Goal: Task Accomplishment & Management: Use online tool/utility

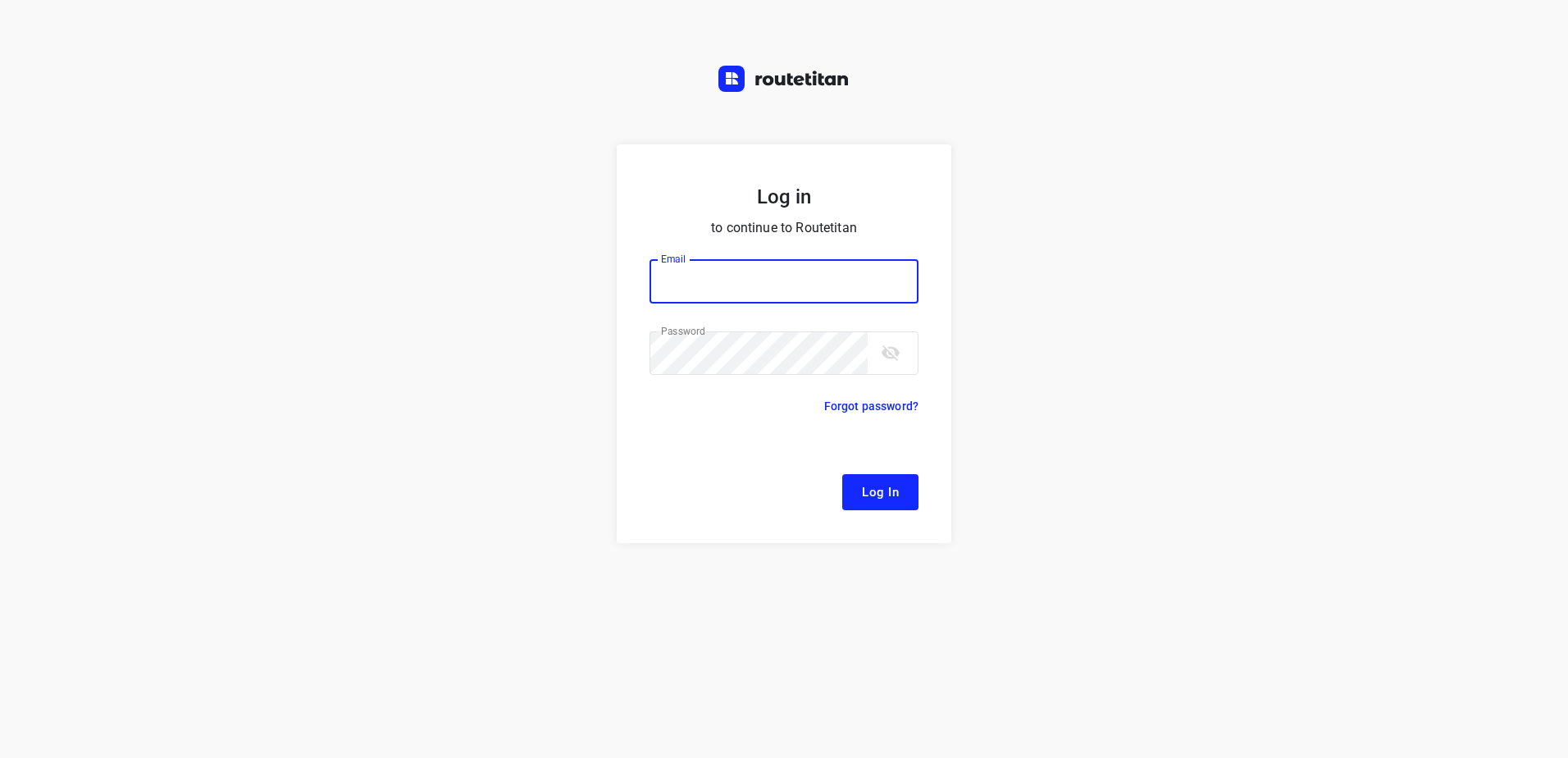
type input "[EMAIL_ADDRESS][DOMAIN_NAME]"
click at [895, 494] on span "Log In" at bounding box center [881, 492] width 37 height 21
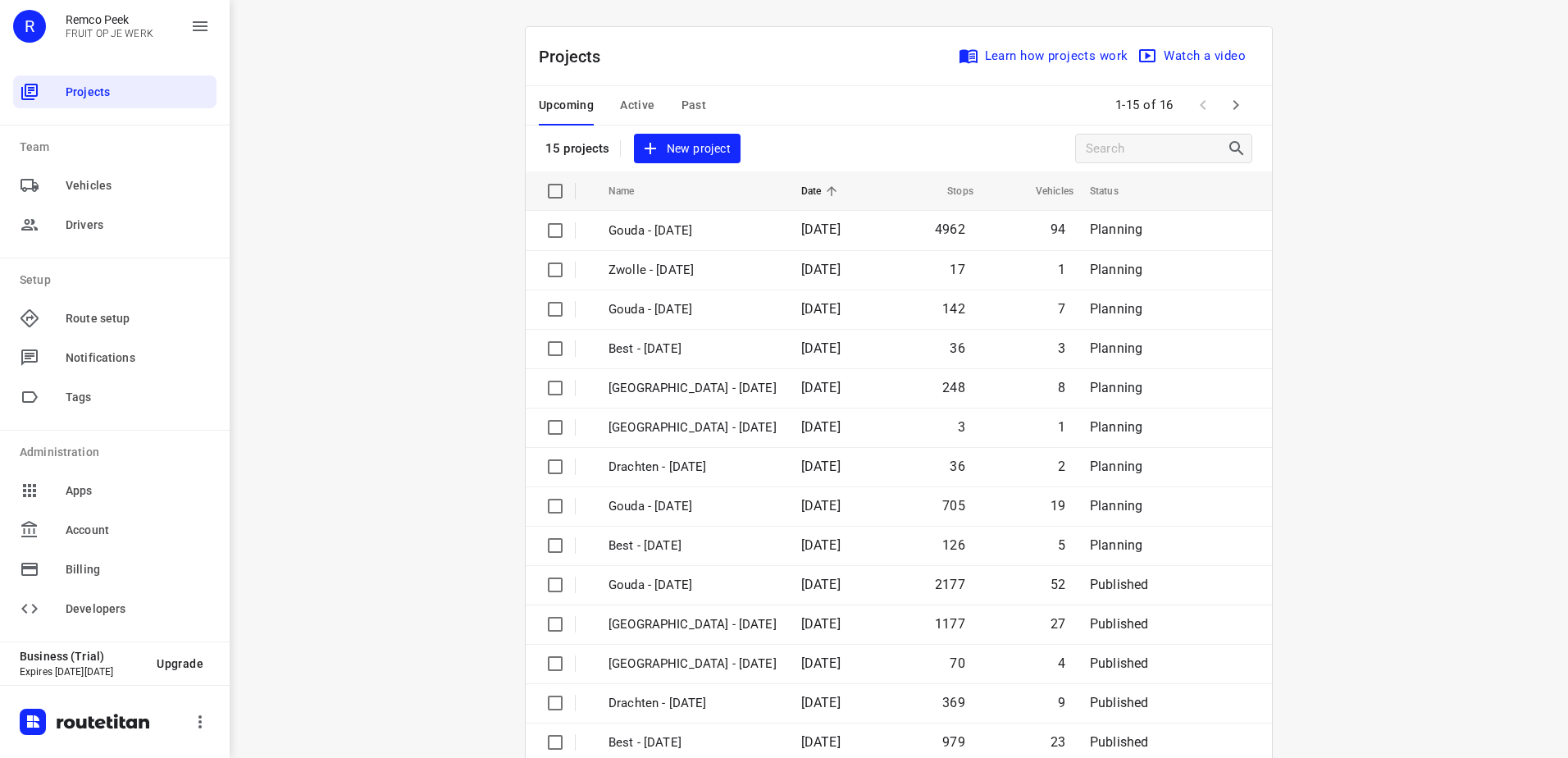
click at [646, 110] on span "Active" at bounding box center [637, 105] width 34 height 20
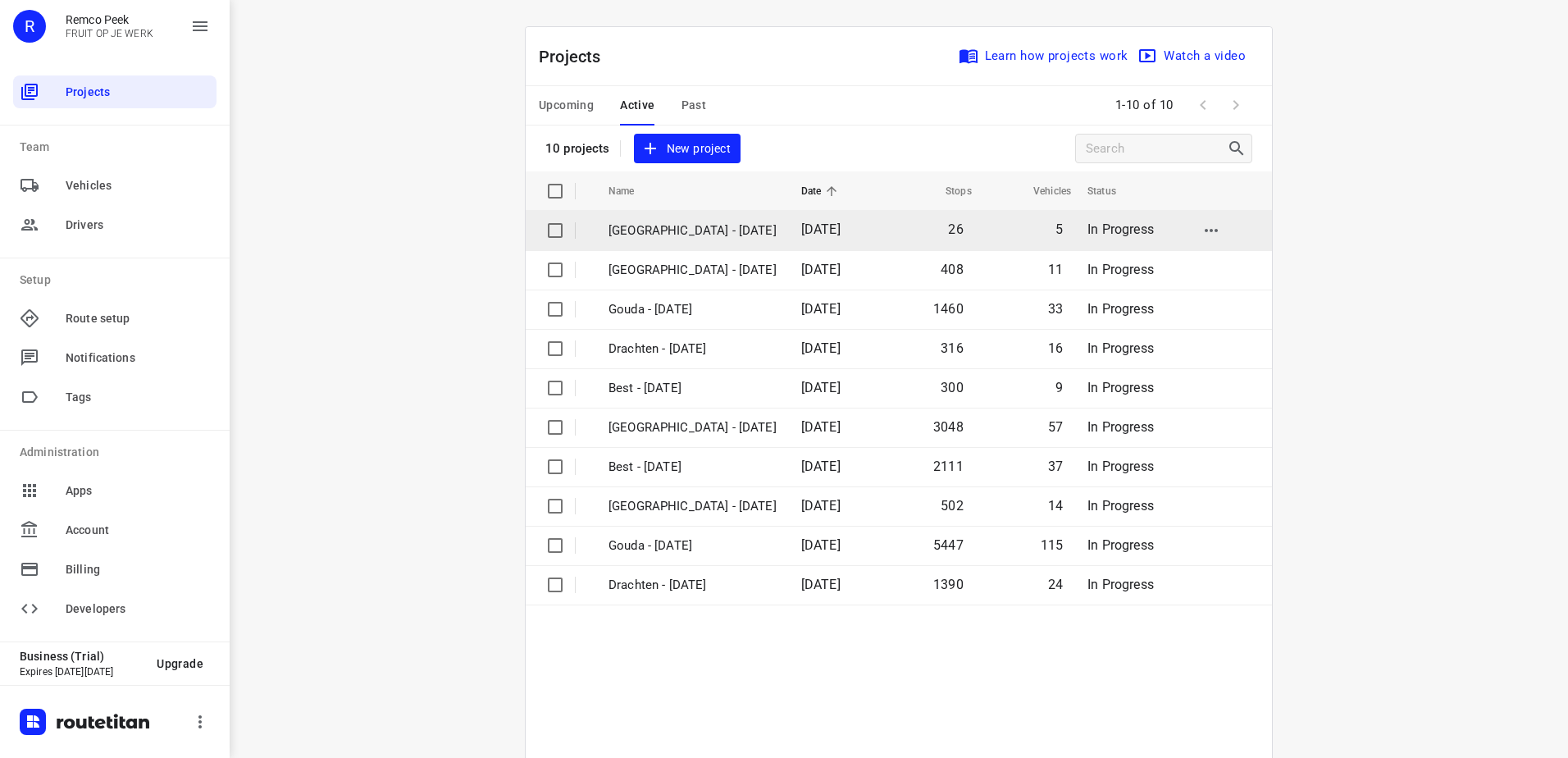
click at [634, 231] on p "[GEOGRAPHIC_DATA] - [DATE]" at bounding box center [693, 231] width 169 height 19
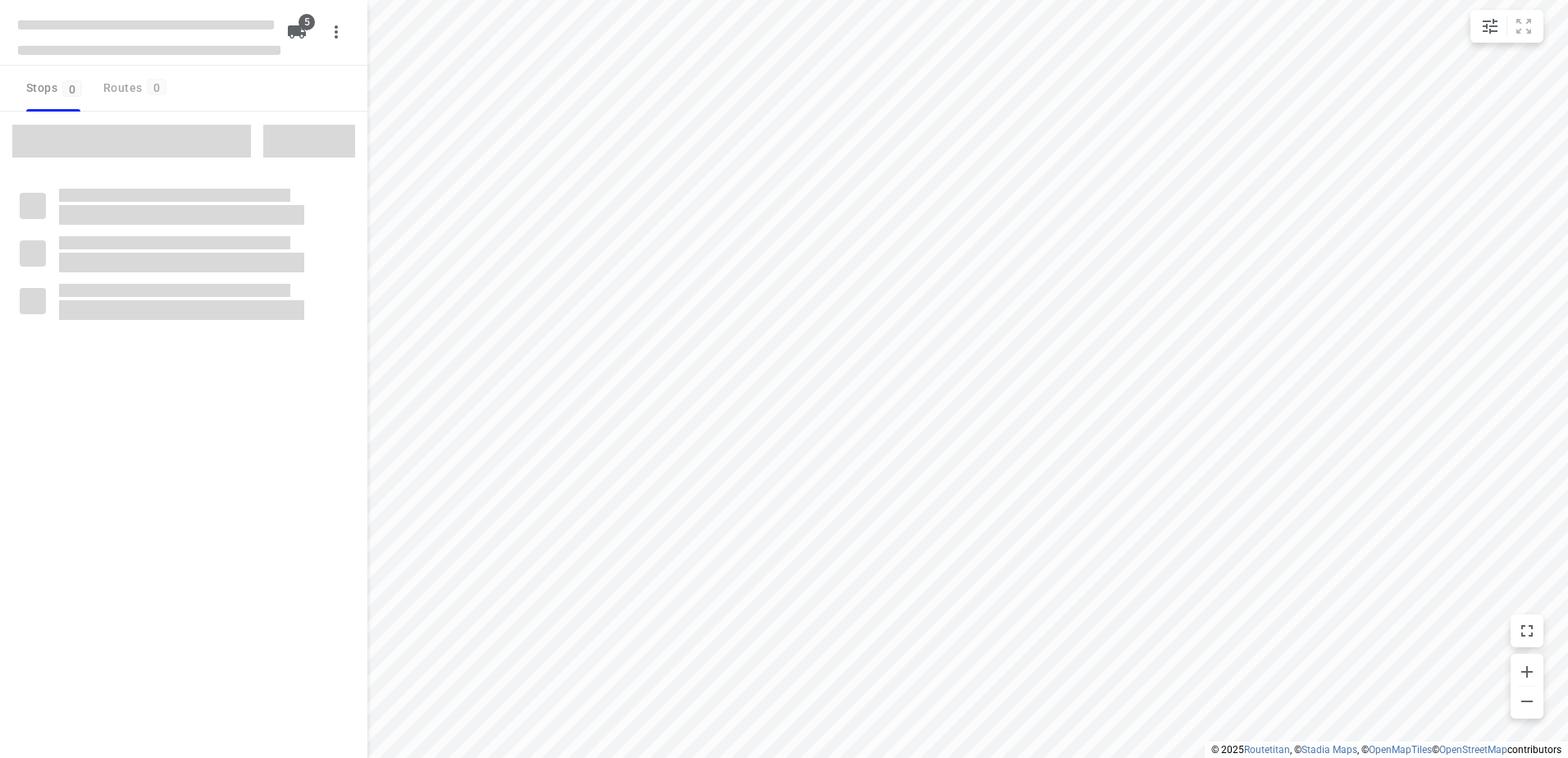
checkbox input "true"
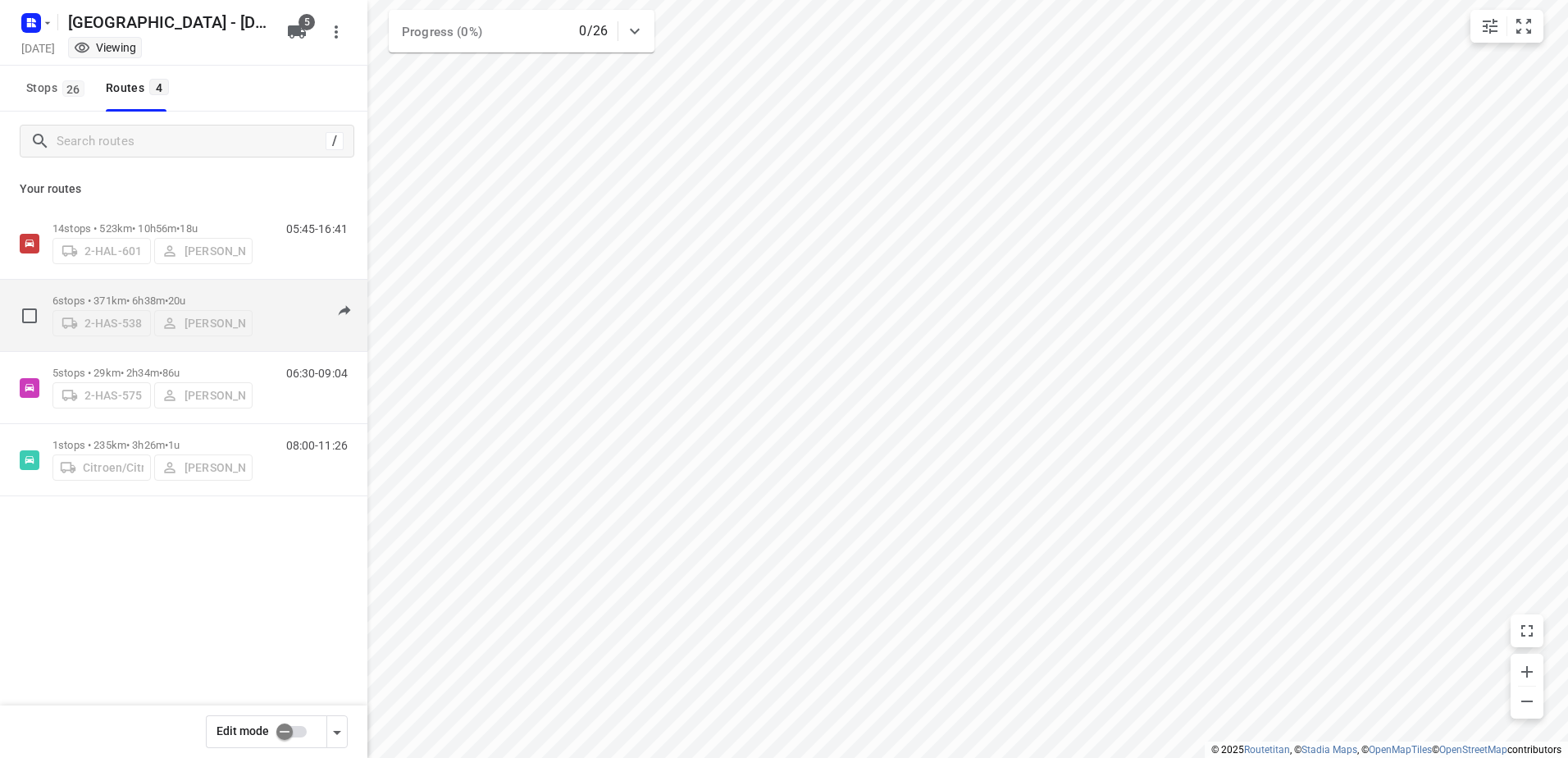
click at [110, 311] on div "2-HAS-538 [PERSON_NAME]" at bounding box center [152, 321] width 200 height 30
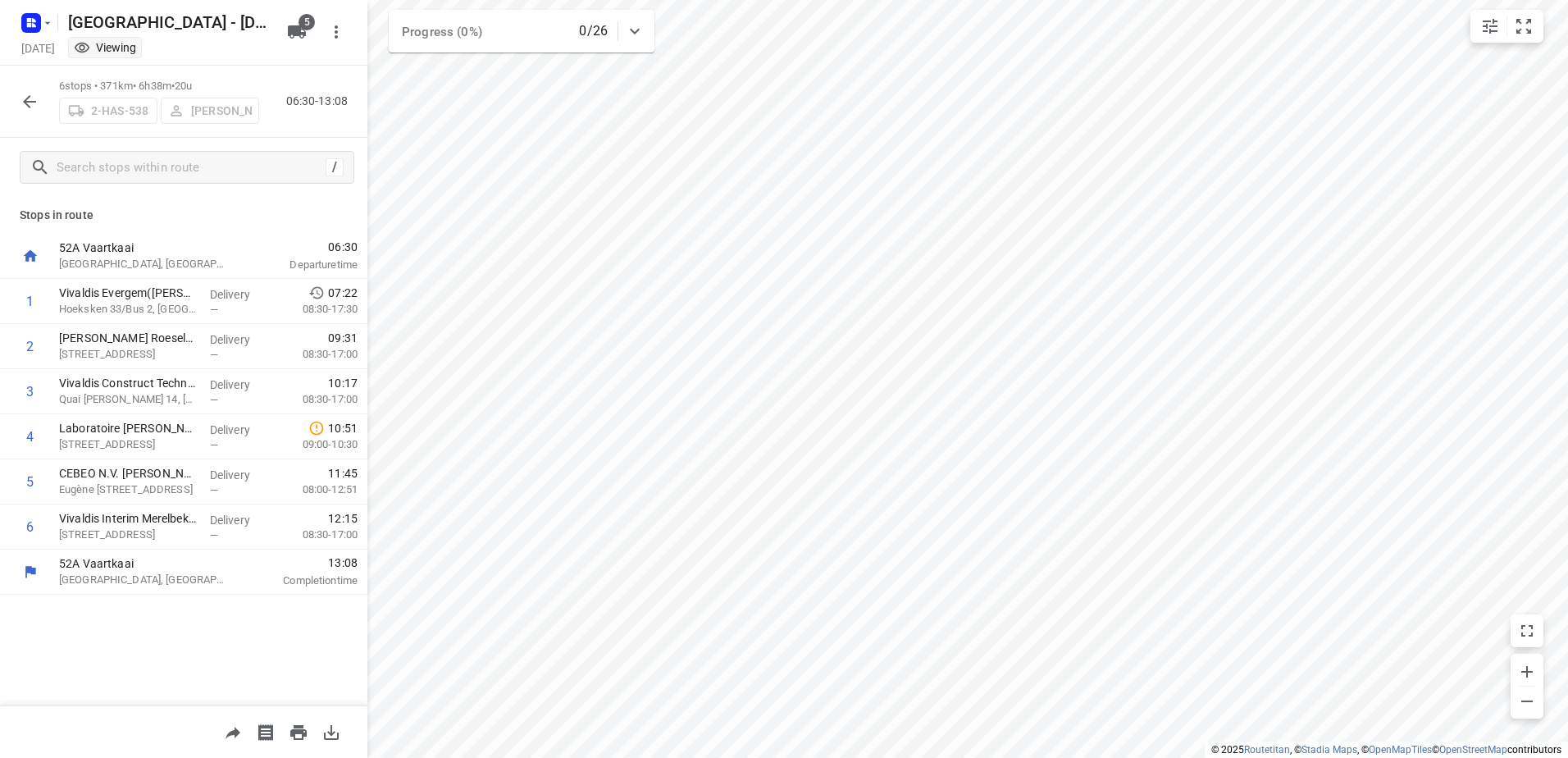
click at [20, 100] on icon "button" at bounding box center [29, 102] width 20 height 20
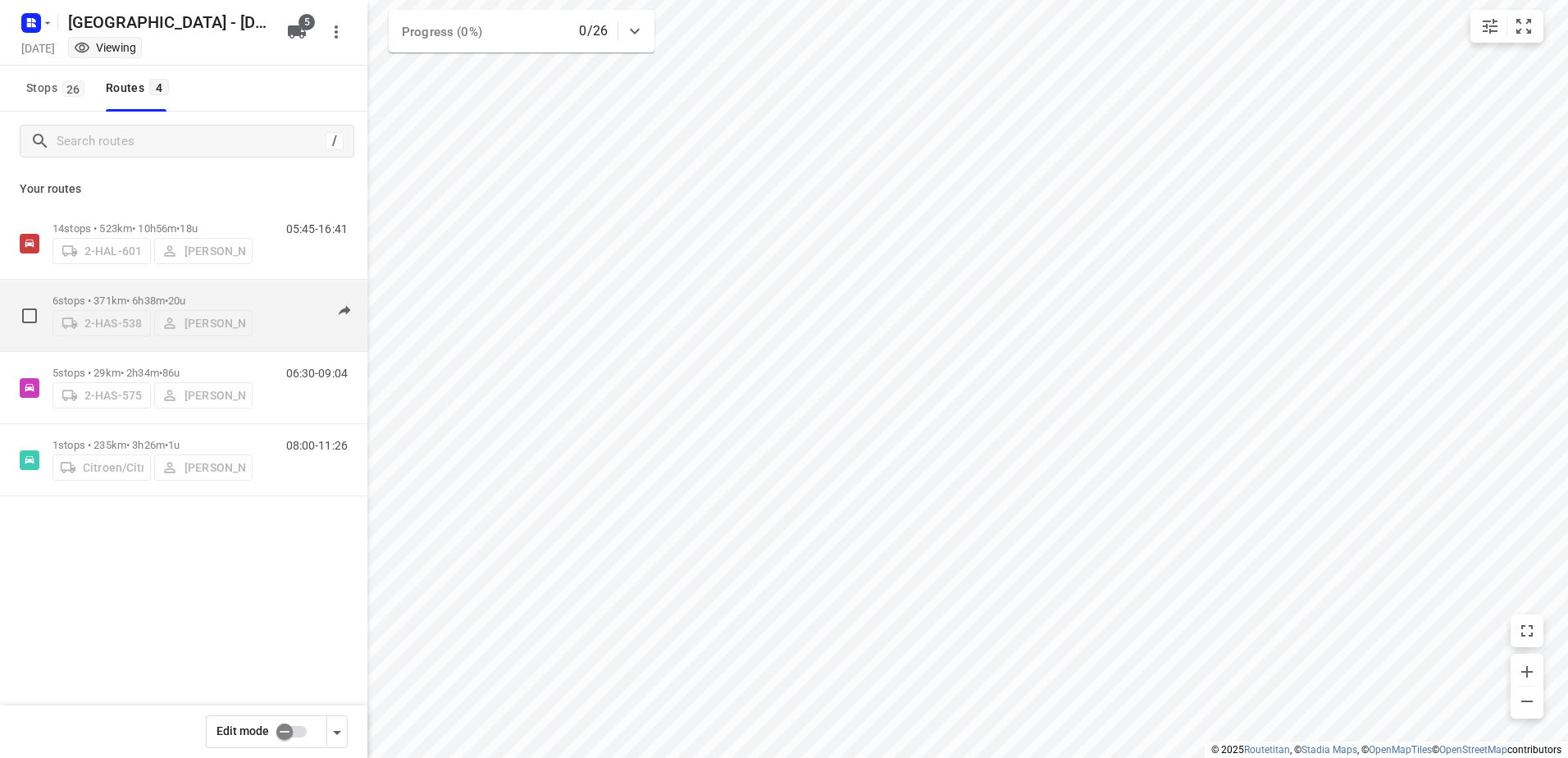
click at [131, 294] on p "6 stops • 371km • 6h38m • 20u" at bounding box center [152, 300] width 200 height 12
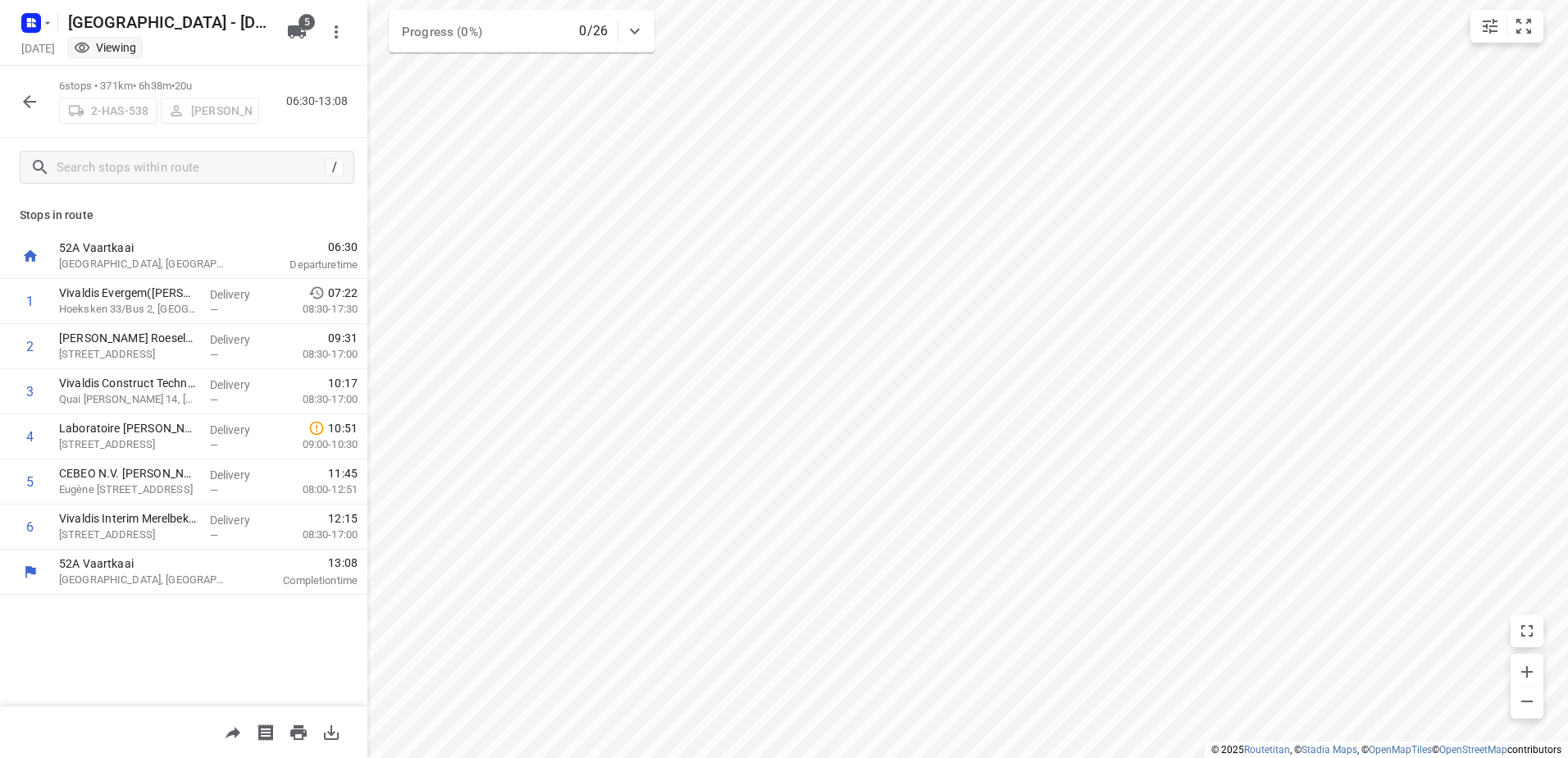
click at [24, 104] on icon "button" at bounding box center [29, 102] width 20 height 20
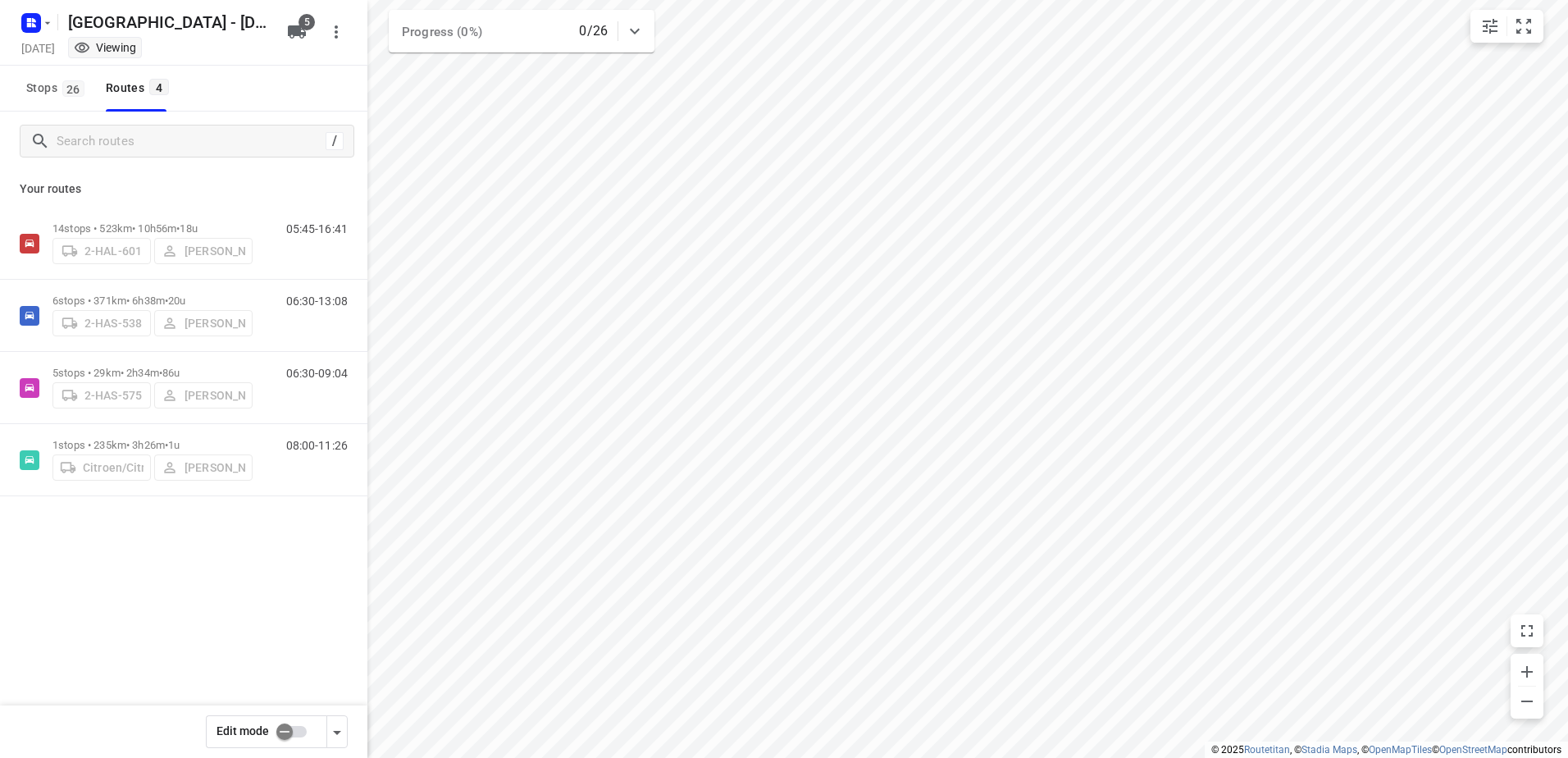
click at [291, 730] on input "checkbox" at bounding box center [284, 731] width 93 height 31
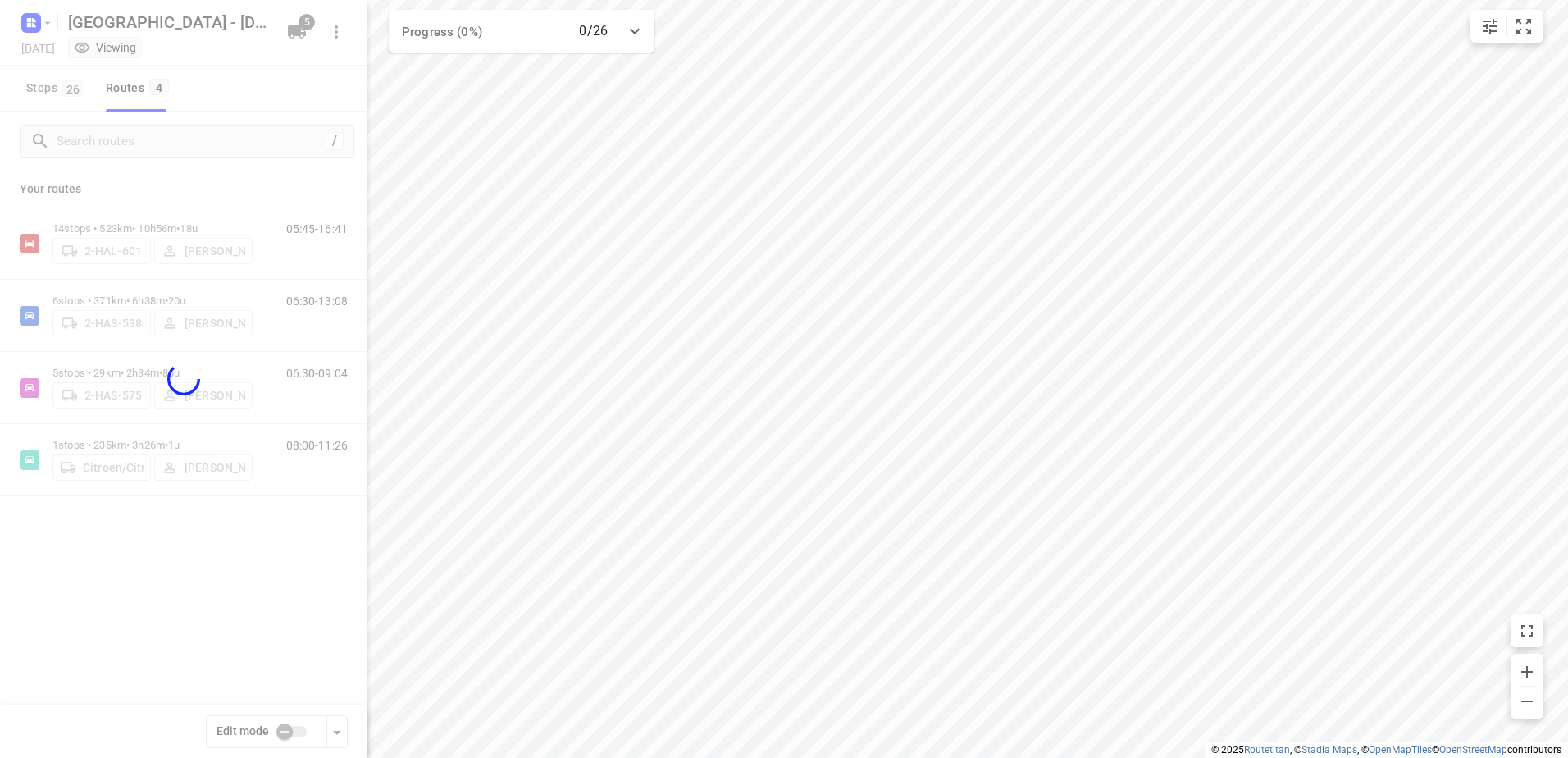
checkbox input "true"
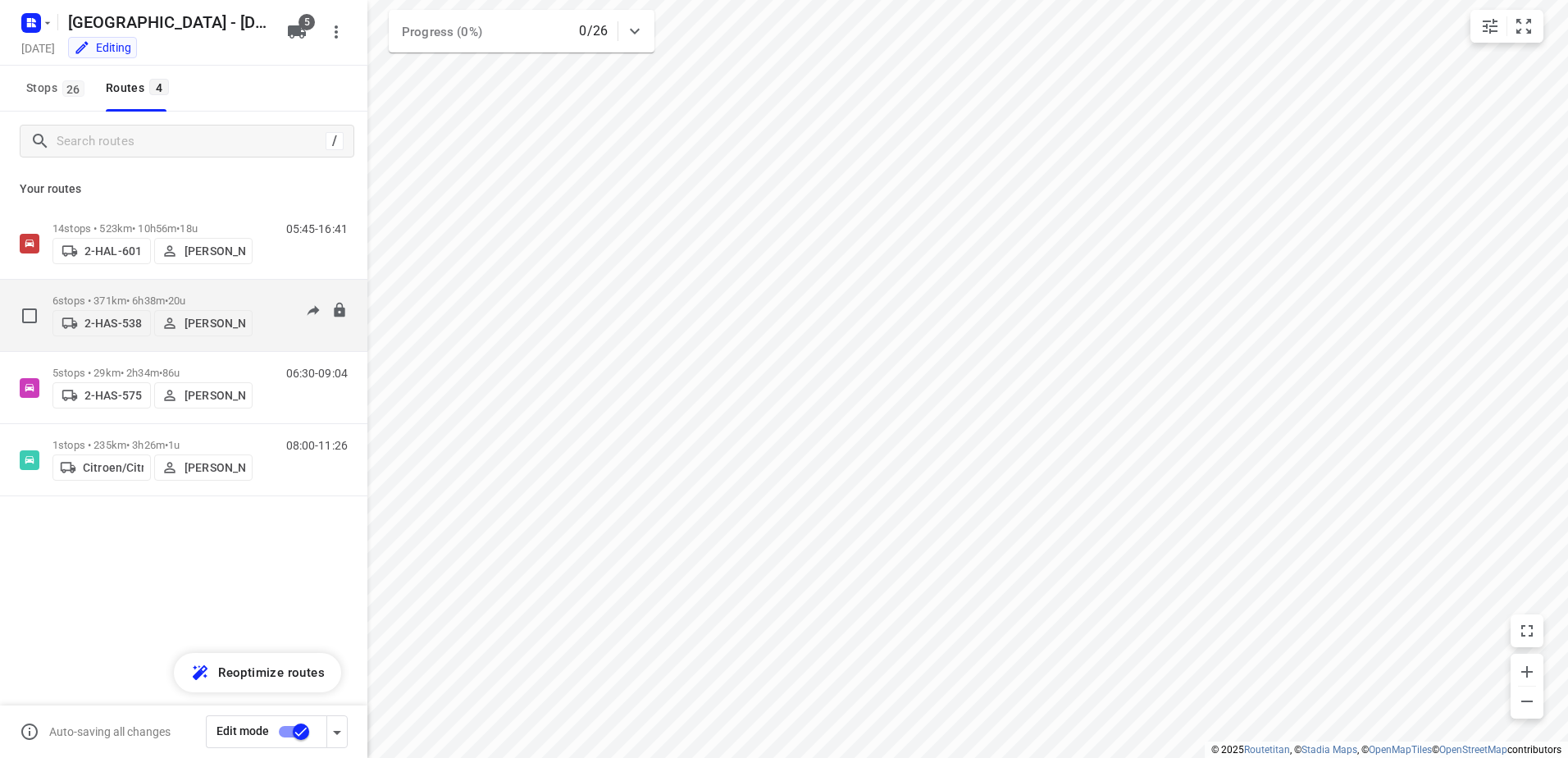
click at [108, 299] on p "6 stops • 371km • 6h38m • 20u" at bounding box center [152, 300] width 200 height 12
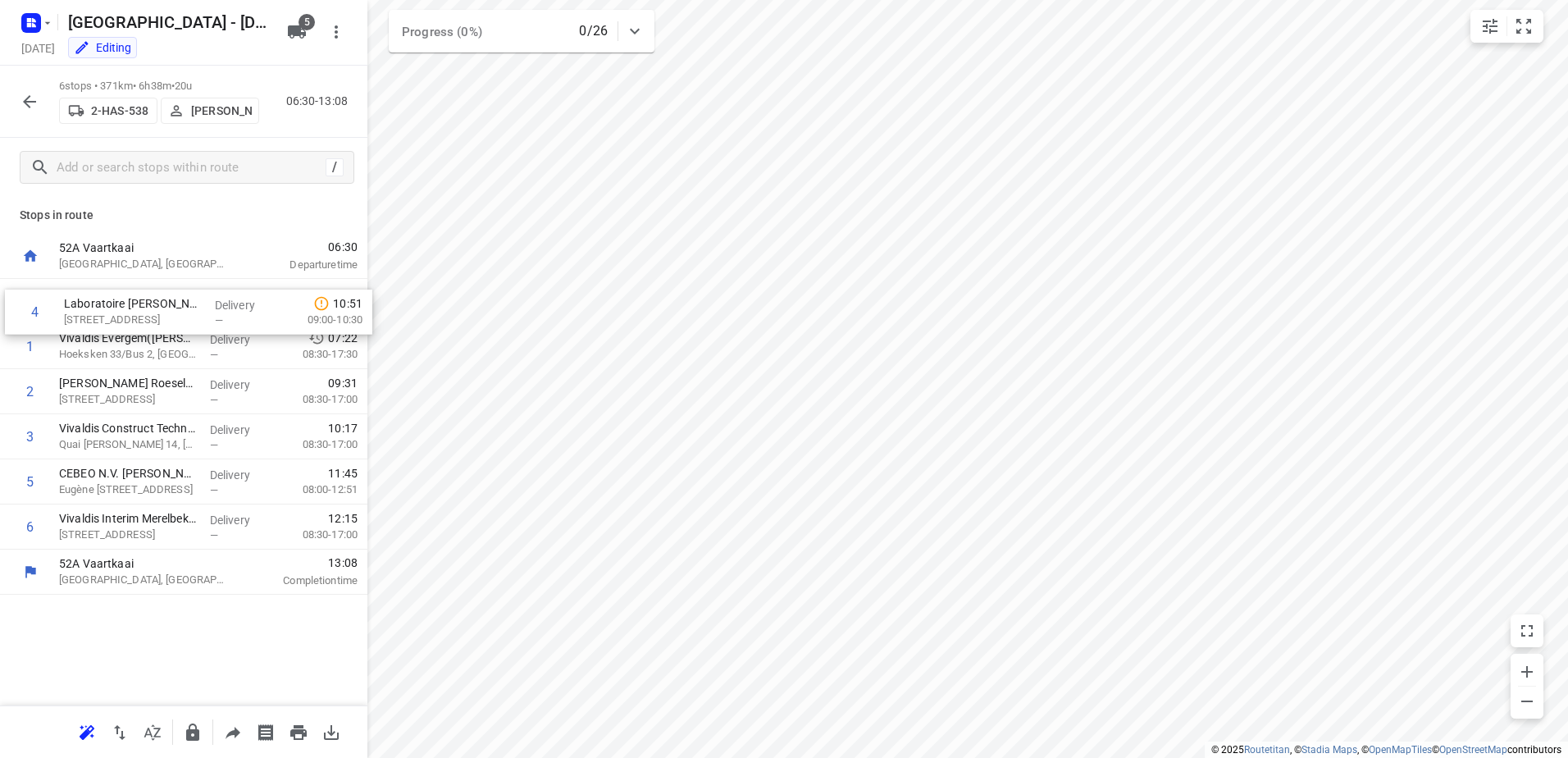
drag, startPoint x: 81, startPoint y: 443, endPoint x: 87, endPoint y: 313, distance: 130.1
click at [87, 313] on div "1 Vivaldis Evergem([PERSON_NAME]) Hoeksken 33/Bus 2, Evergem Delivery — 07:22 0…" at bounding box center [183, 414] width 368 height 271
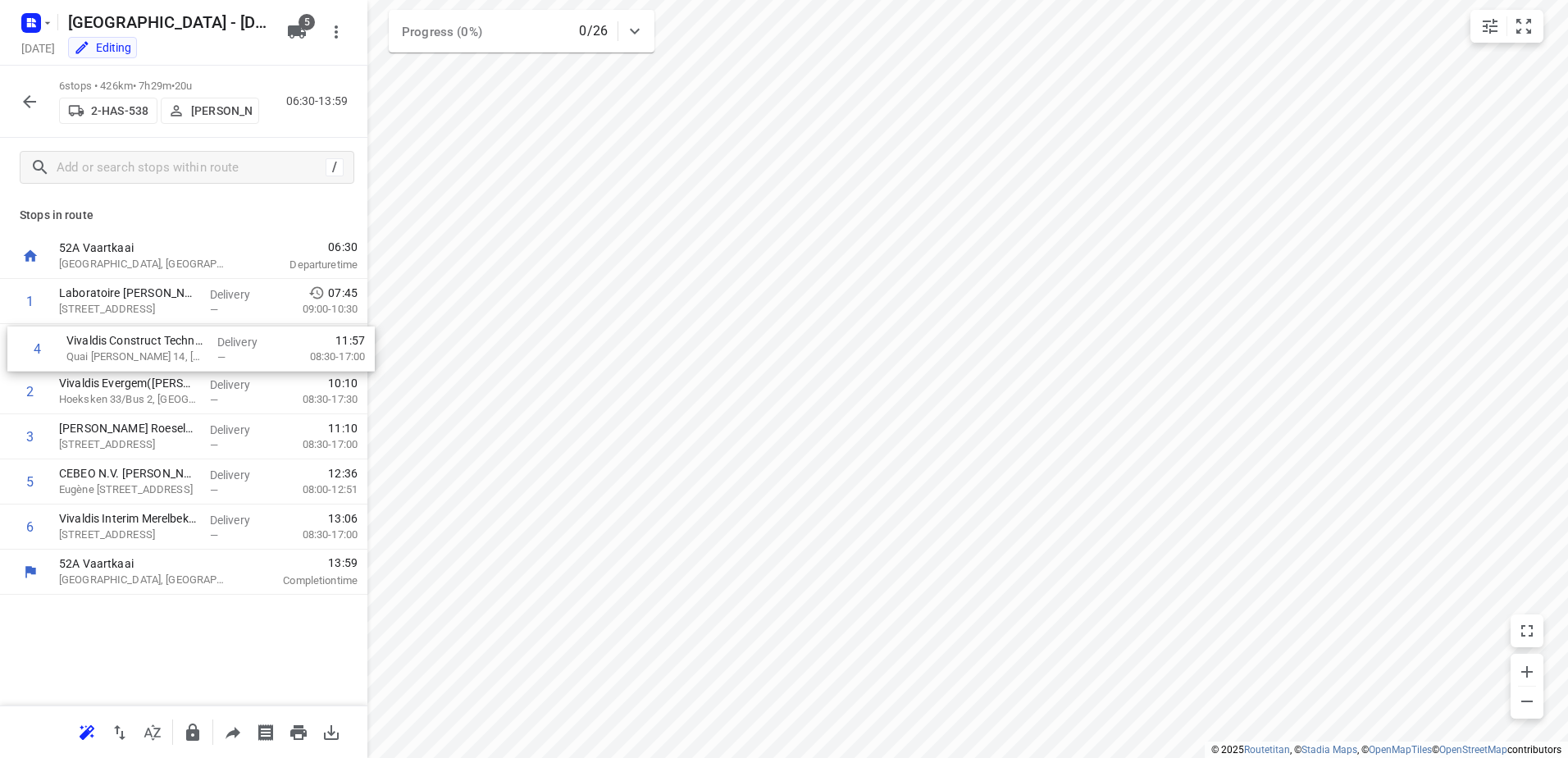
drag, startPoint x: 97, startPoint y: 442, endPoint x: 107, endPoint y: 349, distance: 93.5
click at [107, 349] on div "1 Laboratoire [PERSON_NAME](Ambius - [GEOGRAPHIC_DATA]) [STREET_ADDRESS], Ghisl…" at bounding box center [183, 414] width 368 height 271
drag, startPoint x: 140, startPoint y: 527, endPoint x: 128, endPoint y: 482, distance: 46.6
click at [128, 482] on div "1 Laboratoire [PERSON_NAME](Ambius - [GEOGRAPHIC_DATA]) [STREET_ADDRESS], Ghisl…" at bounding box center [183, 414] width 368 height 271
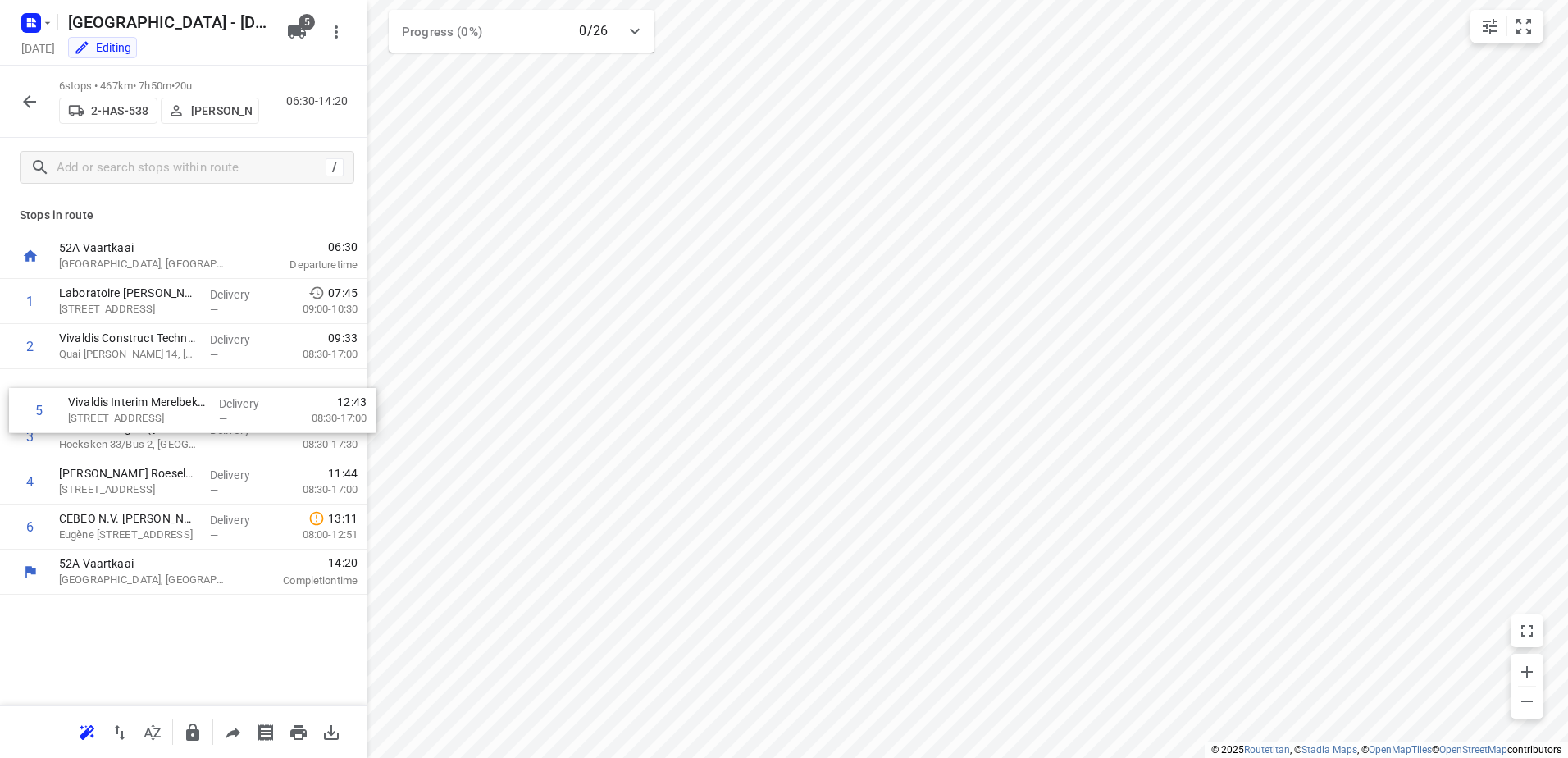
drag, startPoint x: 115, startPoint y: 479, endPoint x: 127, endPoint y: 400, distance: 79.9
click at [127, 400] on div "1 Laboratoire [PERSON_NAME](Ambius - [GEOGRAPHIC_DATA]) [STREET_ADDRESS], Ghisl…" at bounding box center [183, 414] width 368 height 271
drag, startPoint x: 158, startPoint y: 533, endPoint x: 164, endPoint y: 385, distance: 148.1
click at [164, 385] on div "1 Laboratoire [PERSON_NAME](Ambius - [GEOGRAPHIC_DATA]) [STREET_ADDRESS], Ghisl…" at bounding box center [183, 414] width 368 height 271
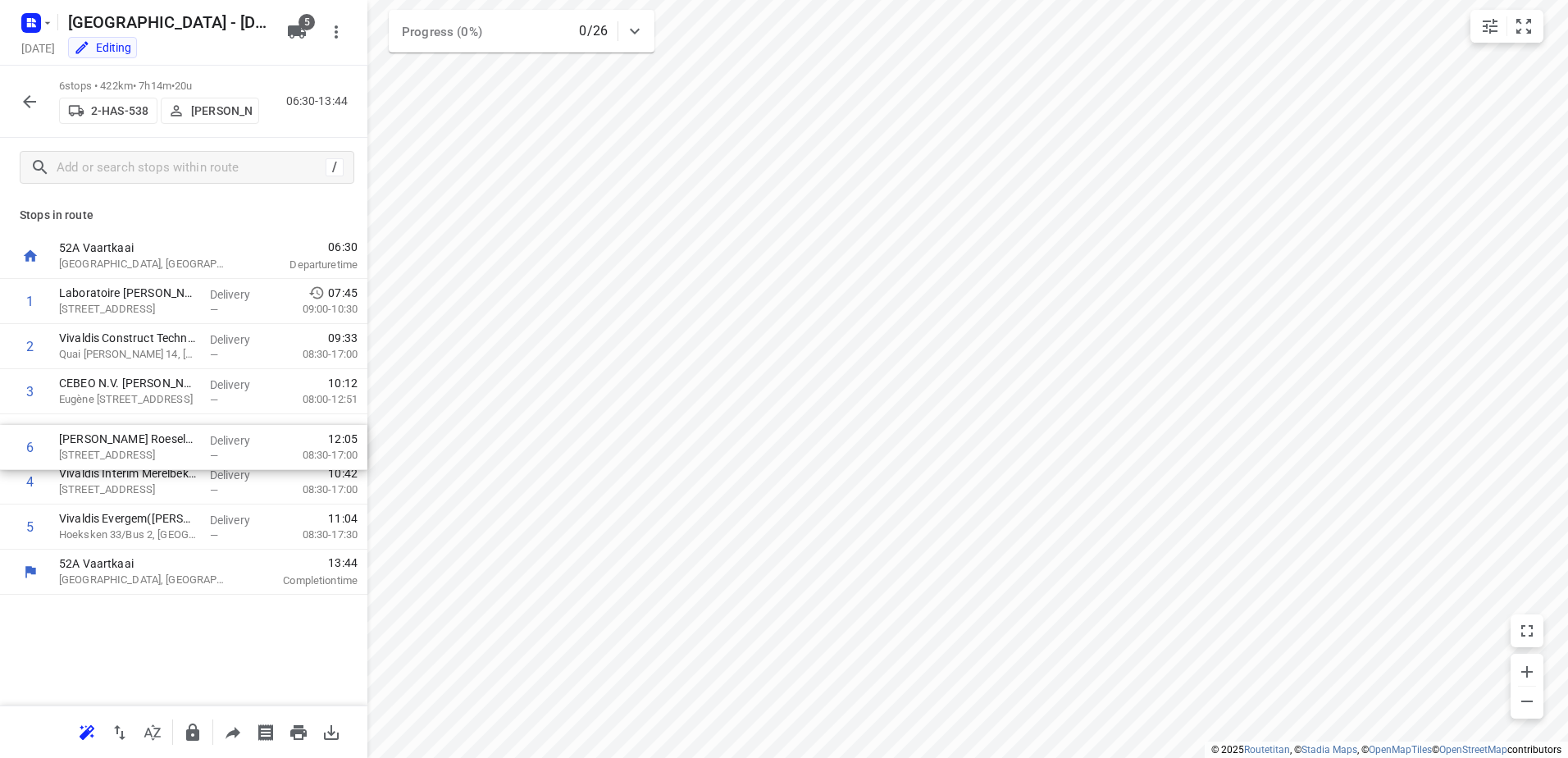
drag, startPoint x: 114, startPoint y: 526, endPoint x: 115, endPoint y: 440, distance: 86.0
click at [115, 440] on div "1 Laboratoire [PERSON_NAME](Ambius - België) [STREET_ADDRESS], Ghislenghien Del…" at bounding box center [183, 414] width 368 height 271
click at [18, 109] on button "button" at bounding box center [29, 102] width 33 height 33
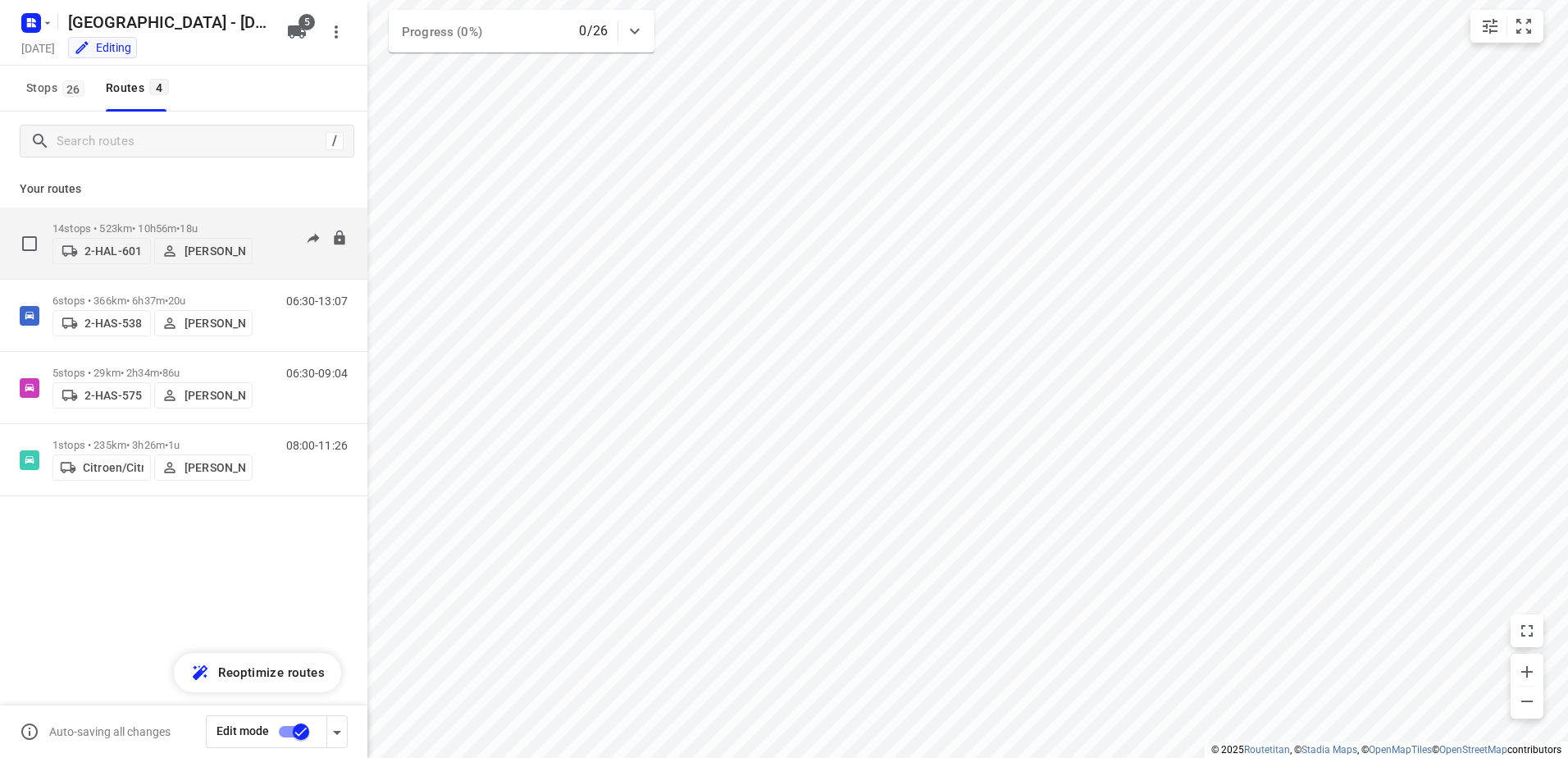
click at [99, 225] on p "14 stops • 523km • 10h56m • 18u" at bounding box center [152, 228] width 200 height 12
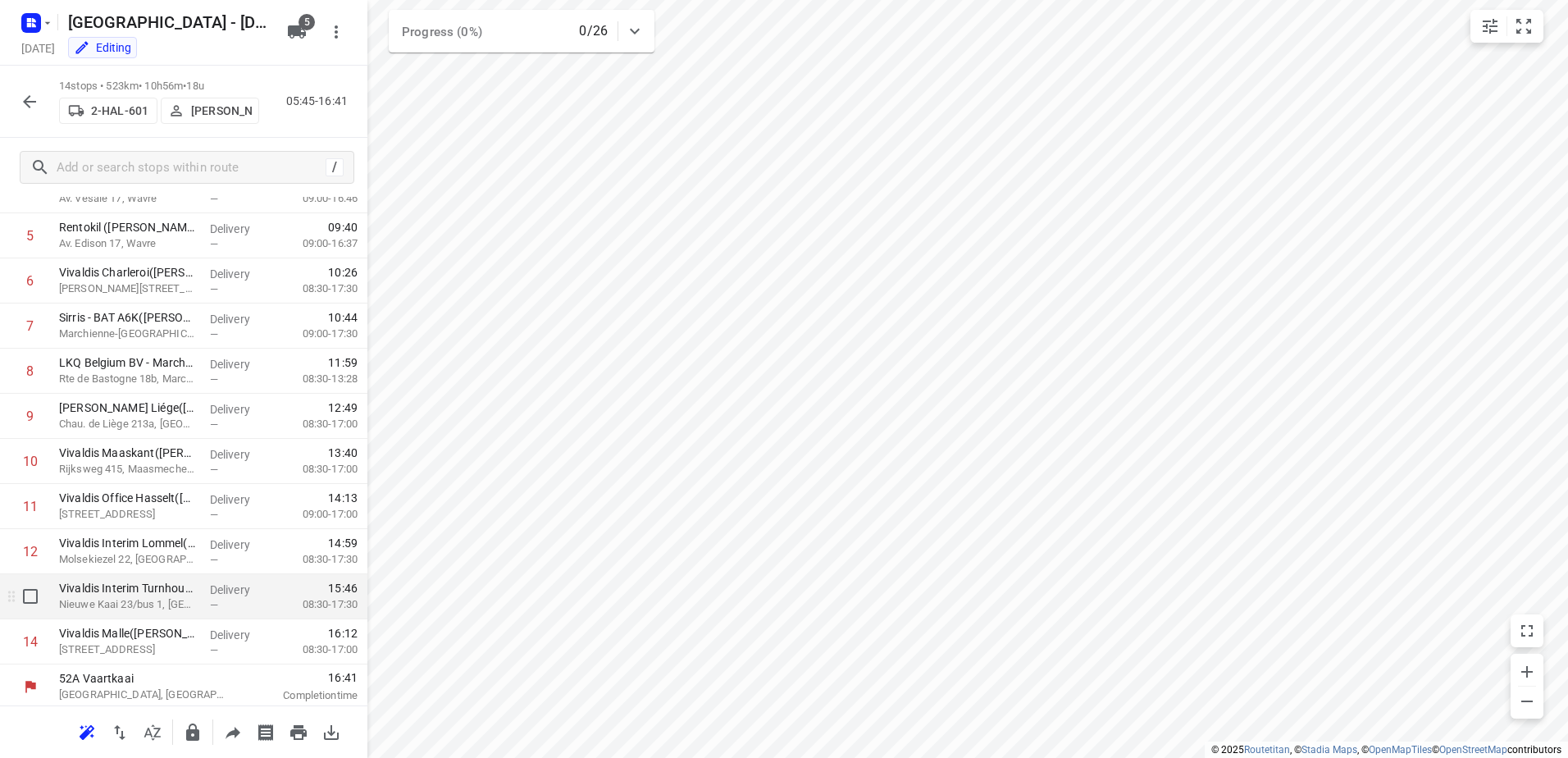
scroll to position [250, 0]
click at [27, 104] on icon "button" at bounding box center [30, 102] width 13 height 13
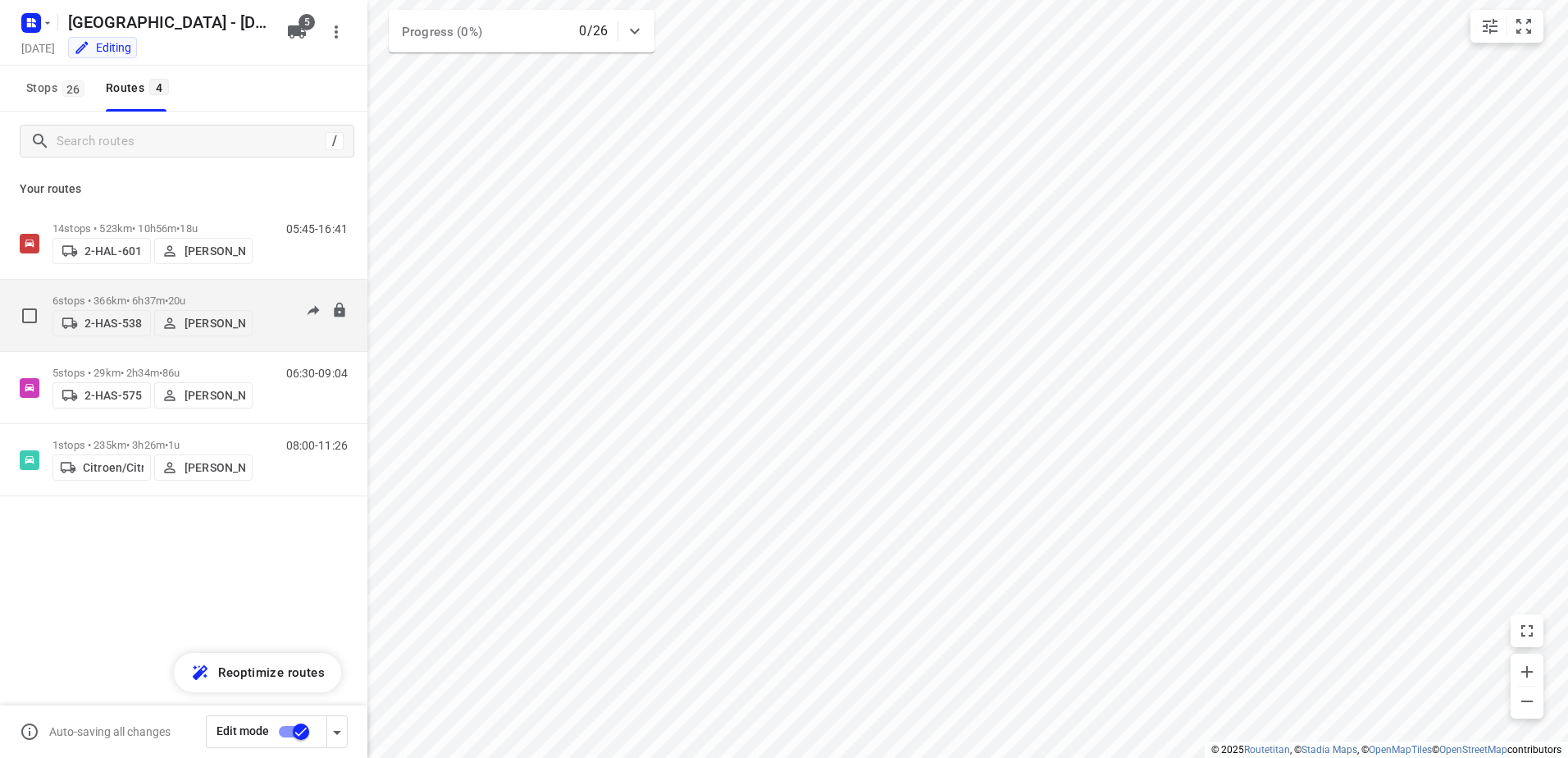
click at [88, 298] on p "6 stops • 366km • 6h37m • 20u" at bounding box center [152, 300] width 200 height 12
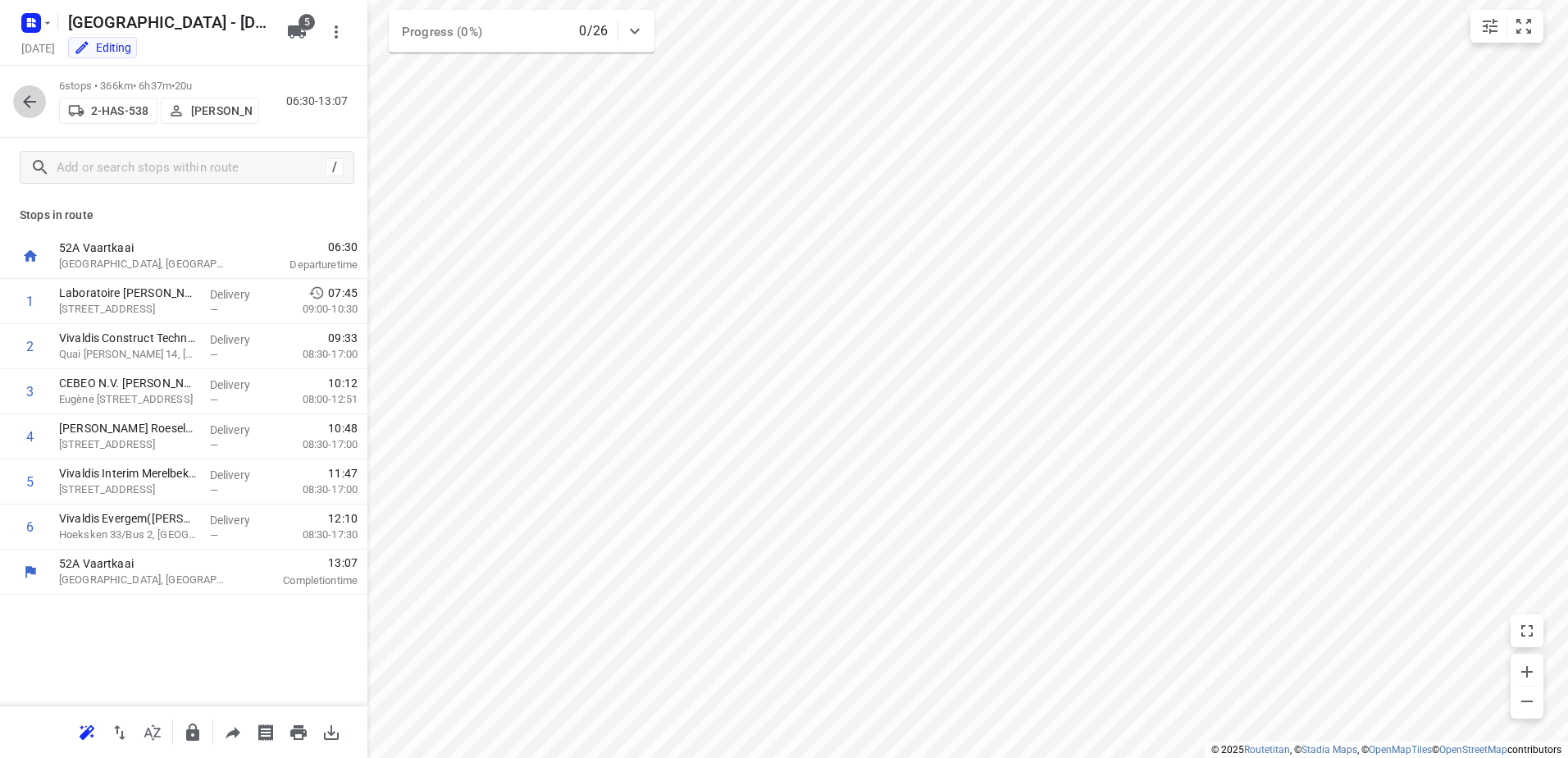
click at [29, 104] on icon "button" at bounding box center [29, 102] width 20 height 20
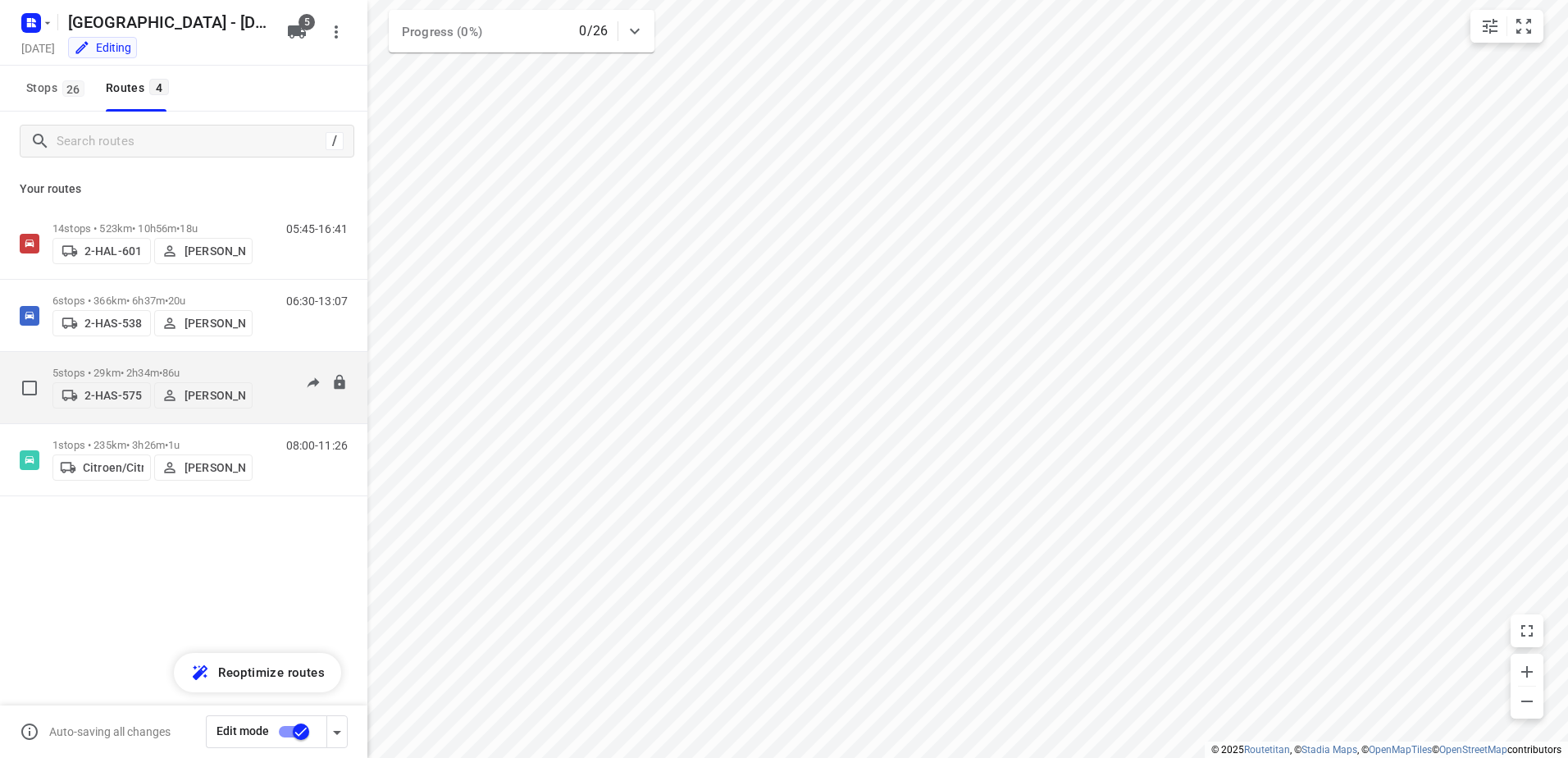
click at [110, 379] on div "2-HAS-575 [PERSON_NAME]" at bounding box center [152, 394] width 200 height 30
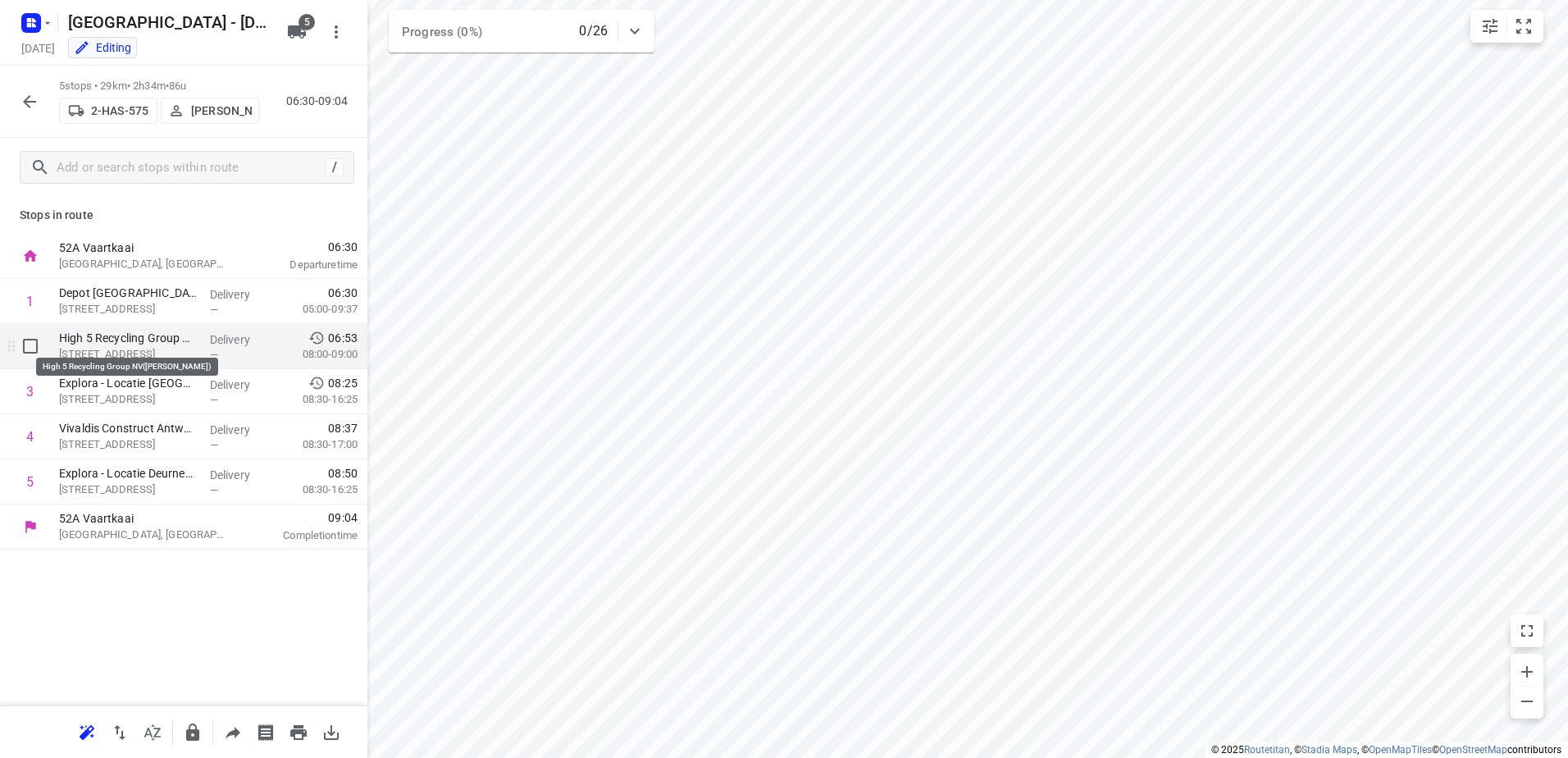
click at [115, 345] on p "High 5 Recycling Group NV([PERSON_NAME])" at bounding box center [128, 338] width 138 height 17
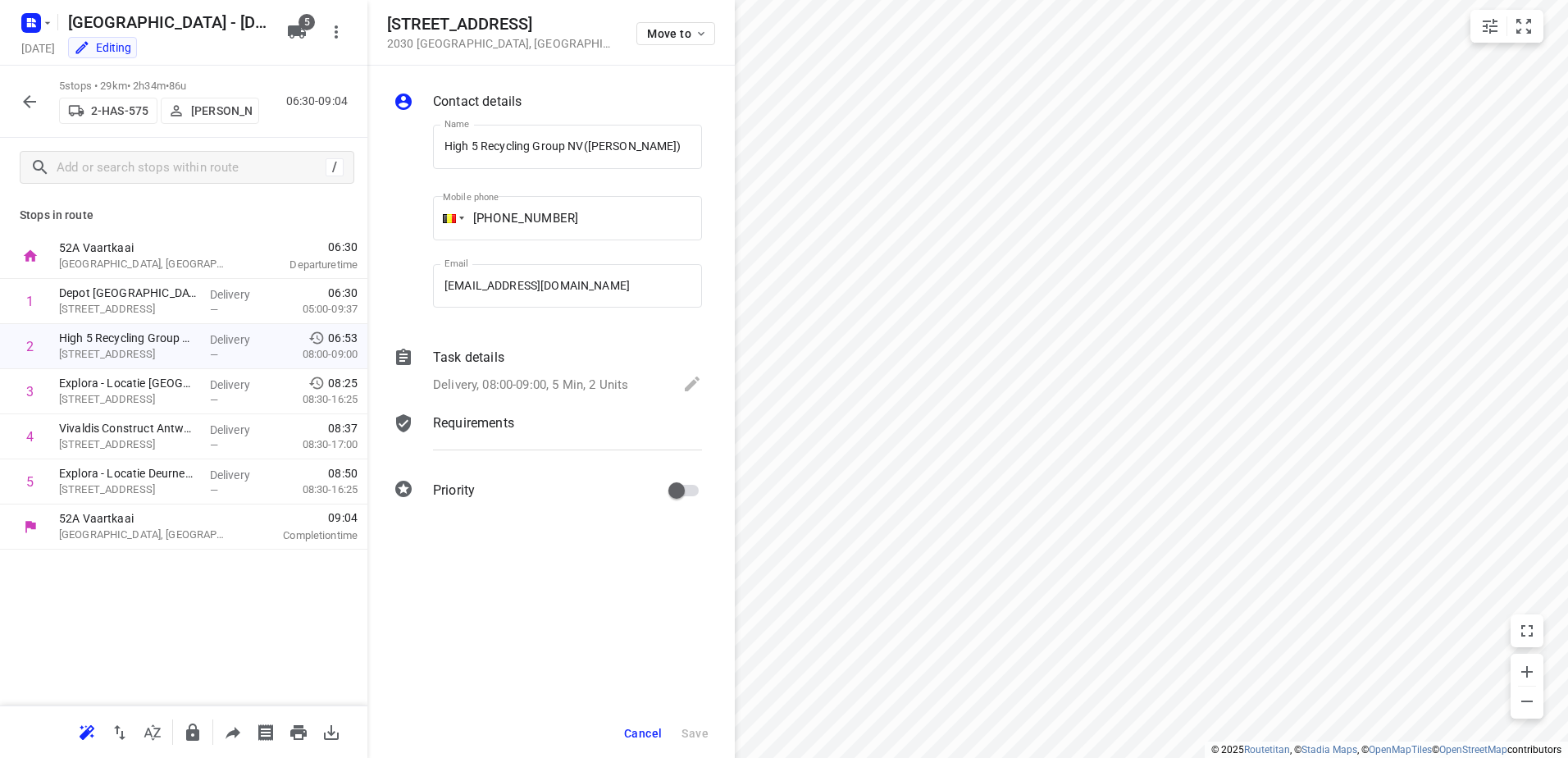
click at [26, 108] on icon "button" at bounding box center [29, 102] width 20 height 20
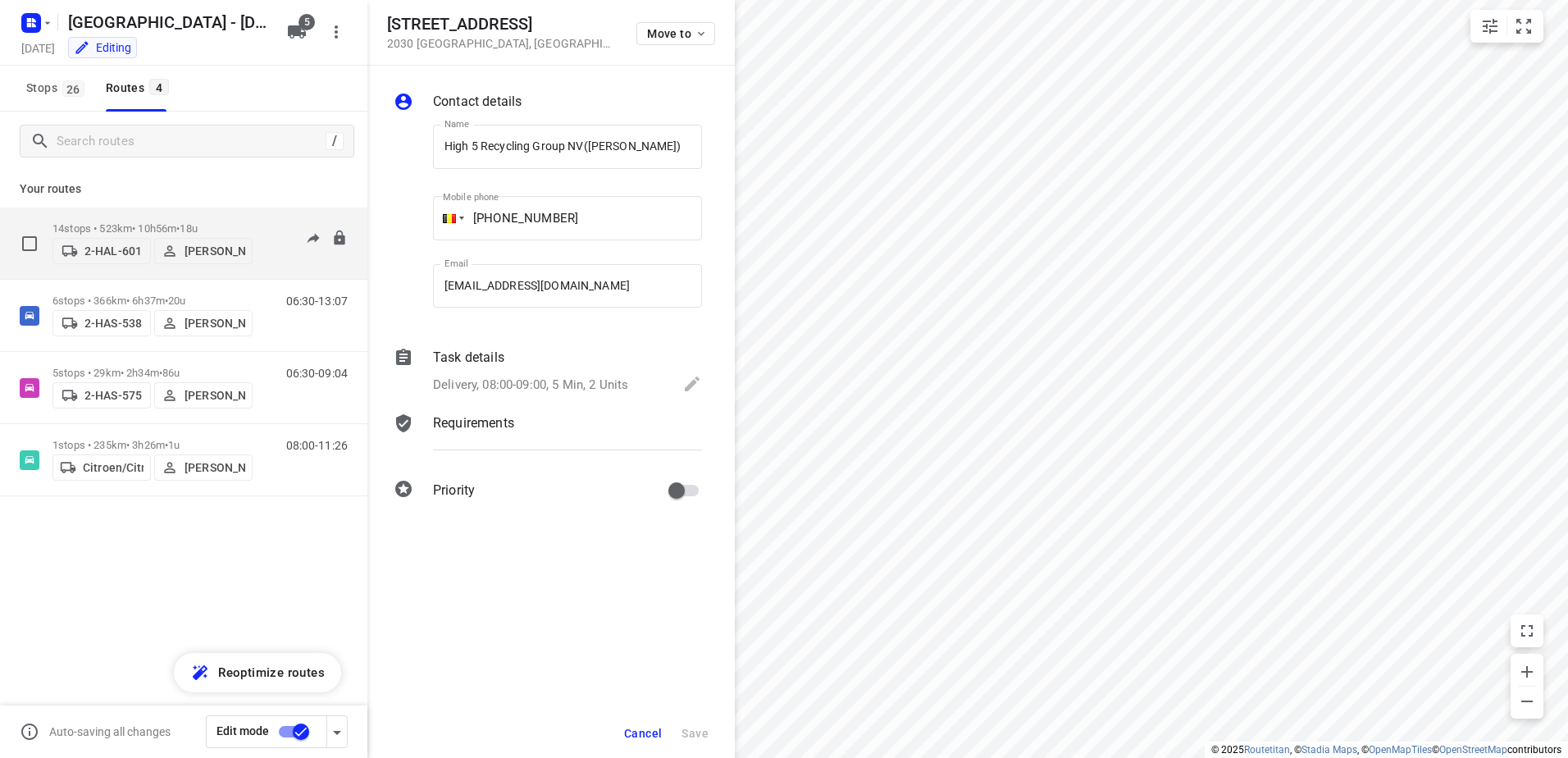
click at [112, 217] on div "14 stops • 523km • 10h56m • 18u 2-HAL-601 [PERSON_NAME]" at bounding box center [152, 243] width 200 height 59
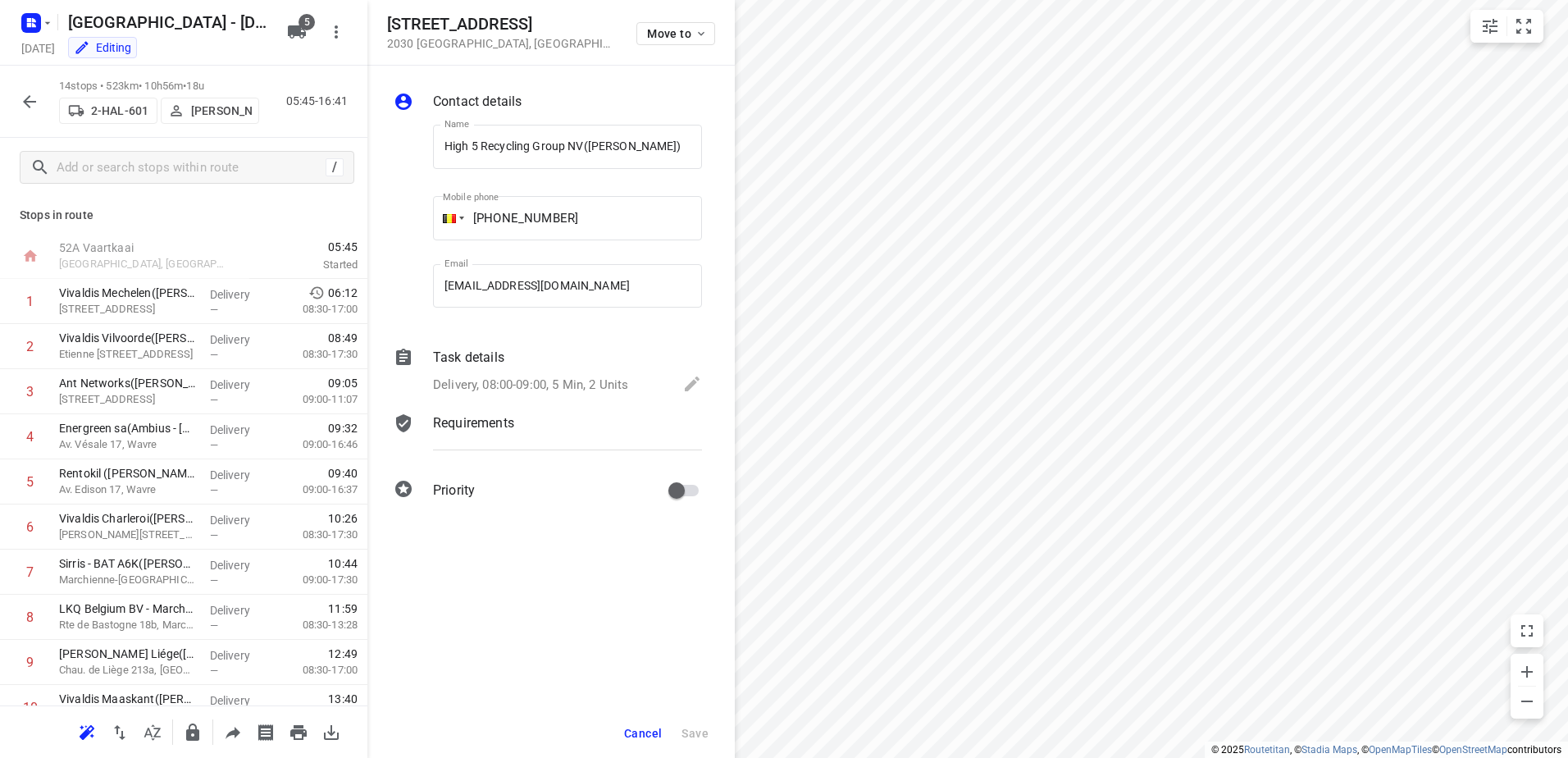
click at [34, 100] on icon "button" at bounding box center [29, 102] width 20 height 20
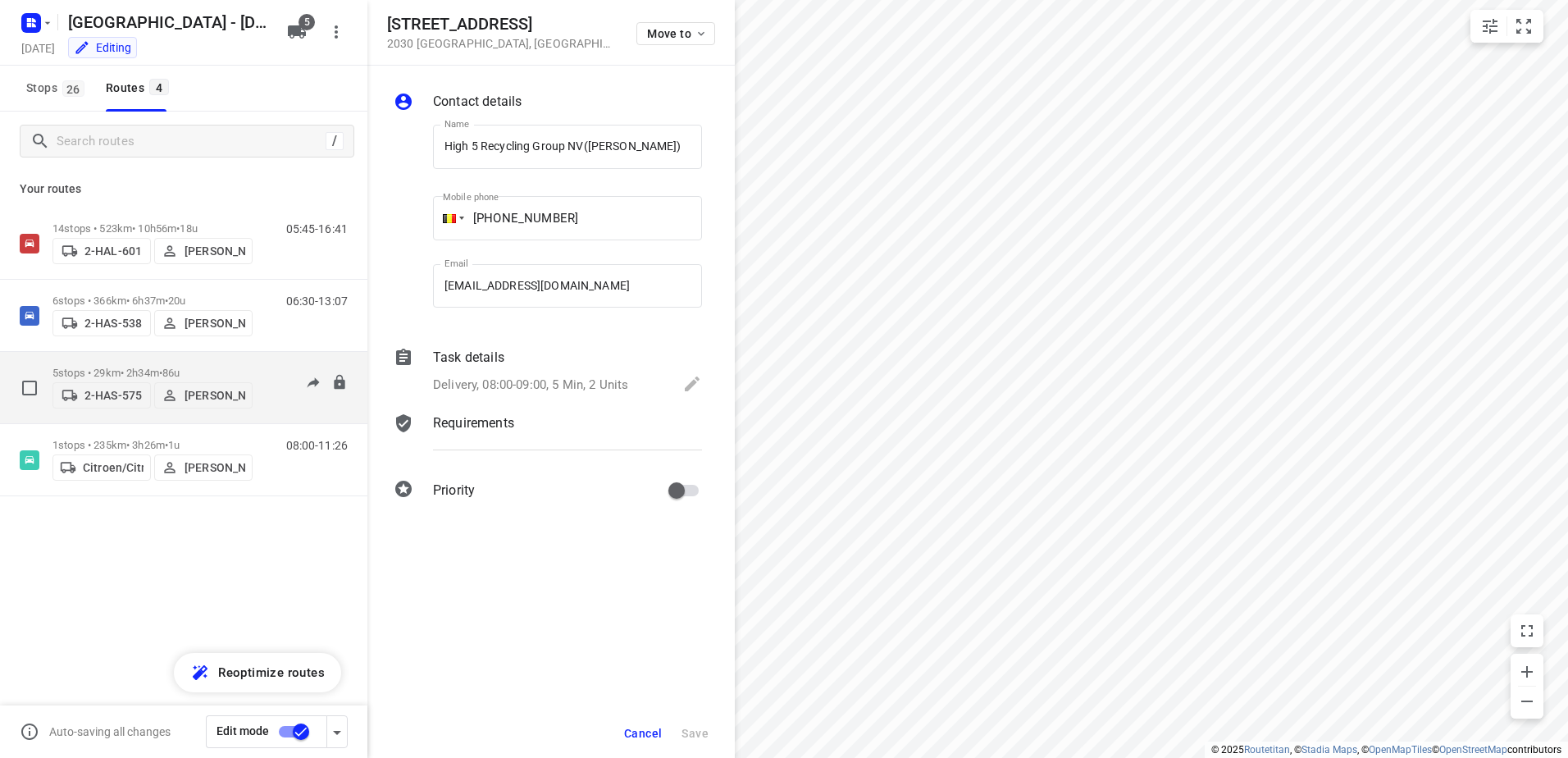
click at [72, 367] on p "5 stops • 29km • 2h34m • 86u" at bounding box center [152, 372] width 200 height 12
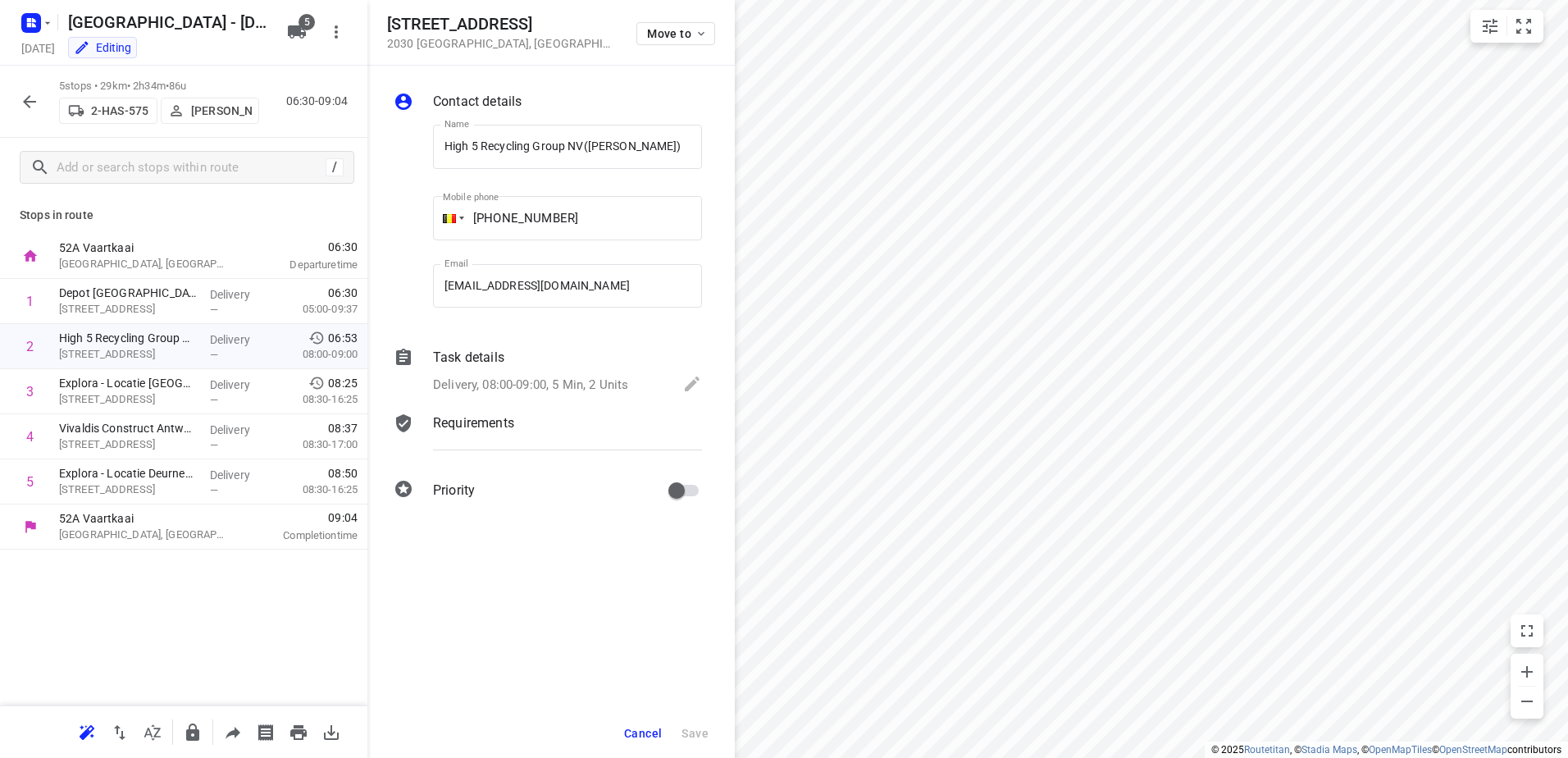
click at [36, 106] on icon "button" at bounding box center [29, 102] width 20 height 20
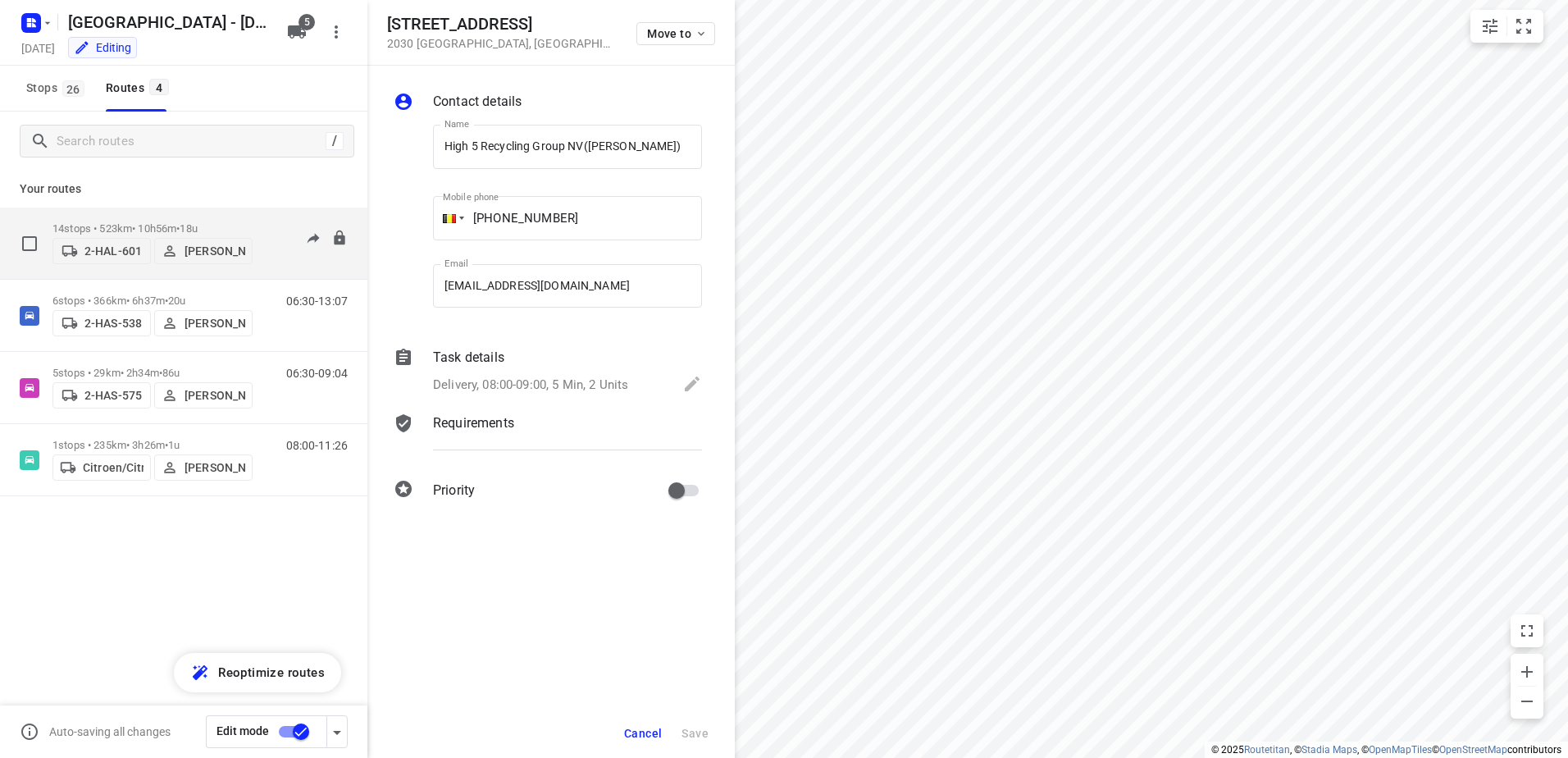
click at [110, 227] on p "14 stops • 523km • 10h56m • 18u" at bounding box center [152, 228] width 200 height 12
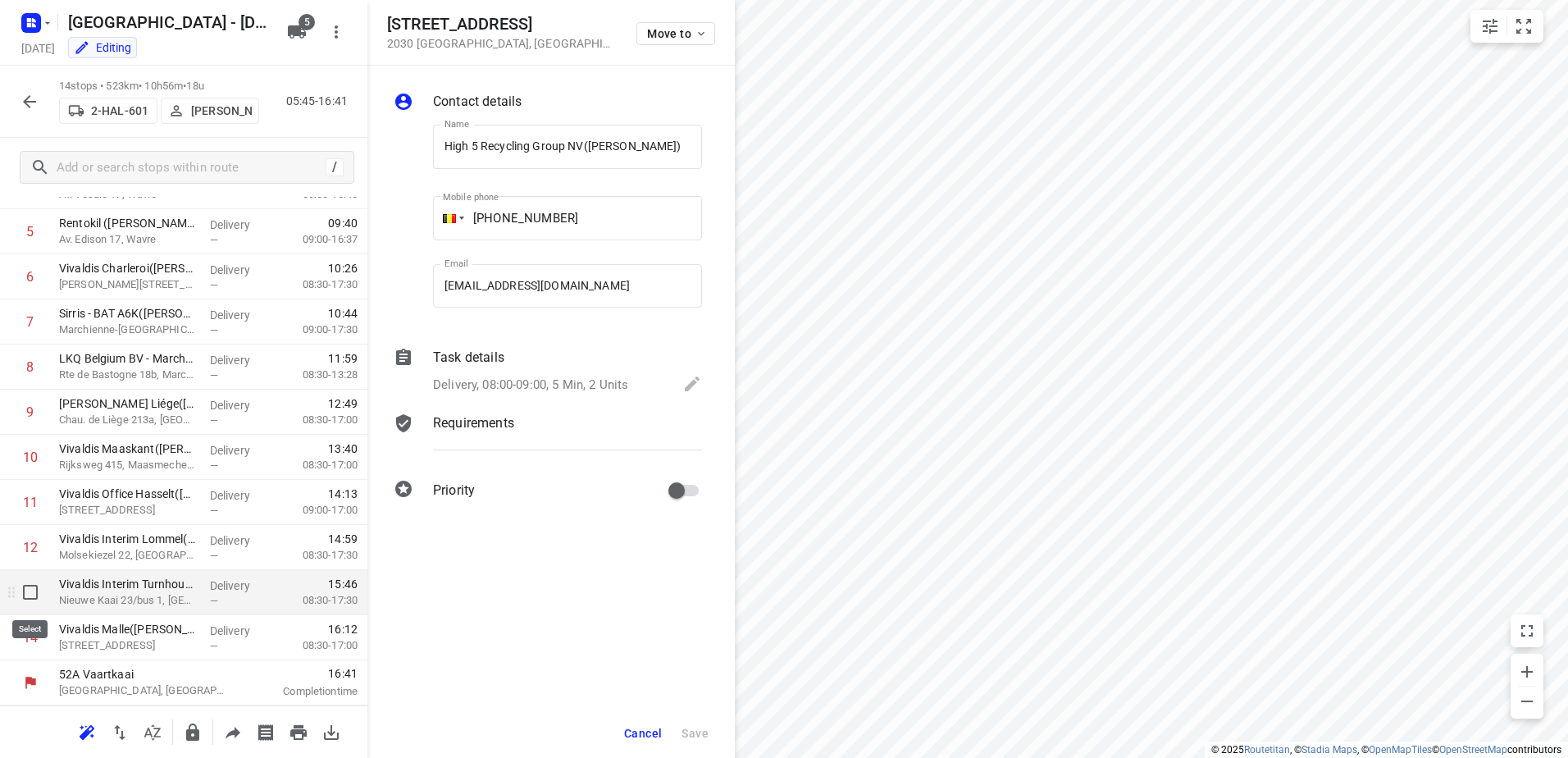
click at [31, 594] on input "checkbox" at bounding box center [30, 591] width 33 height 33
checkbox input "true"
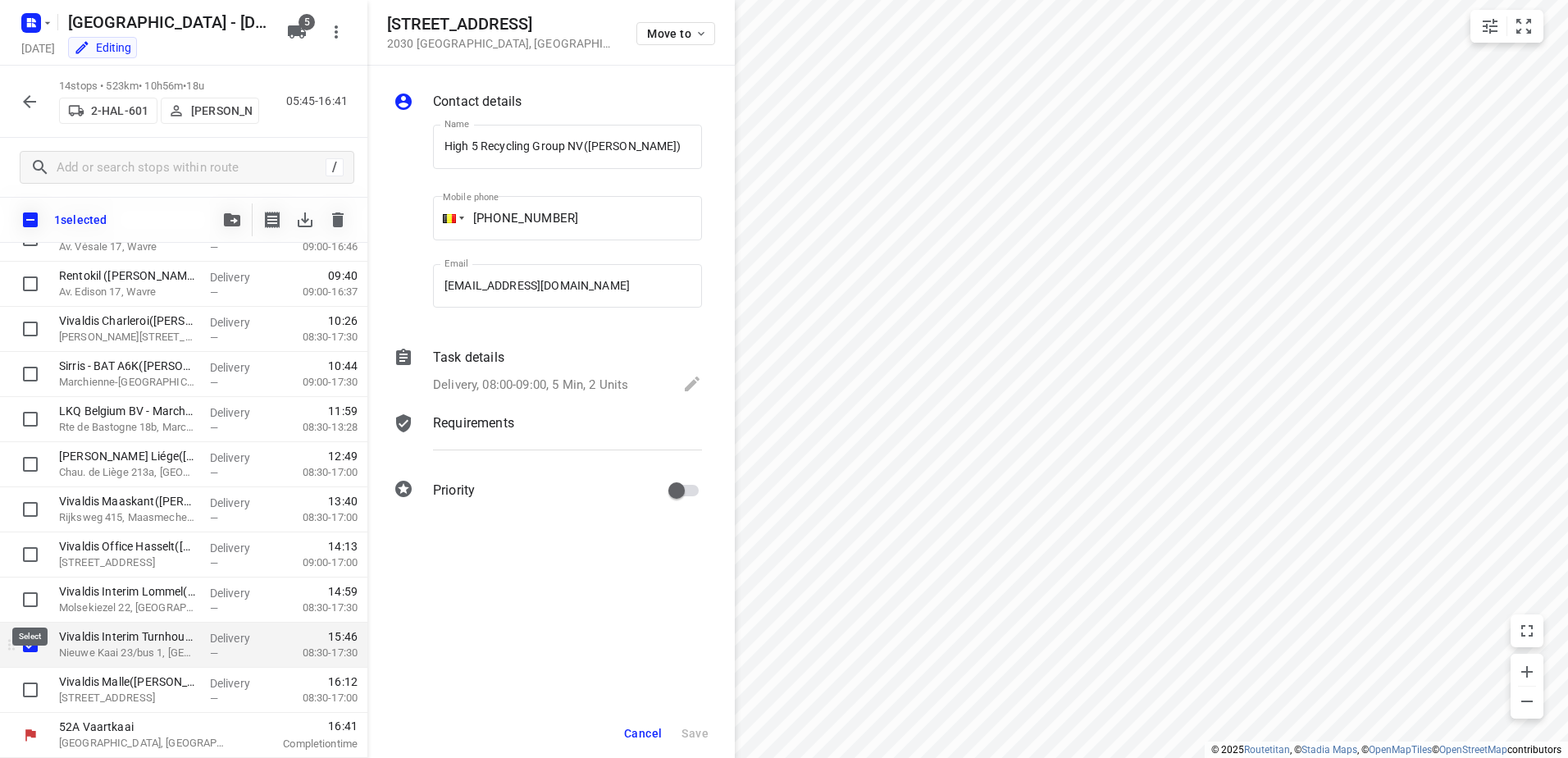
scroll to position [244, 0]
click at [28, 690] on input "checkbox" at bounding box center [30, 689] width 33 height 33
checkbox input "true"
click at [237, 219] on icon "button" at bounding box center [232, 220] width 17 height 13
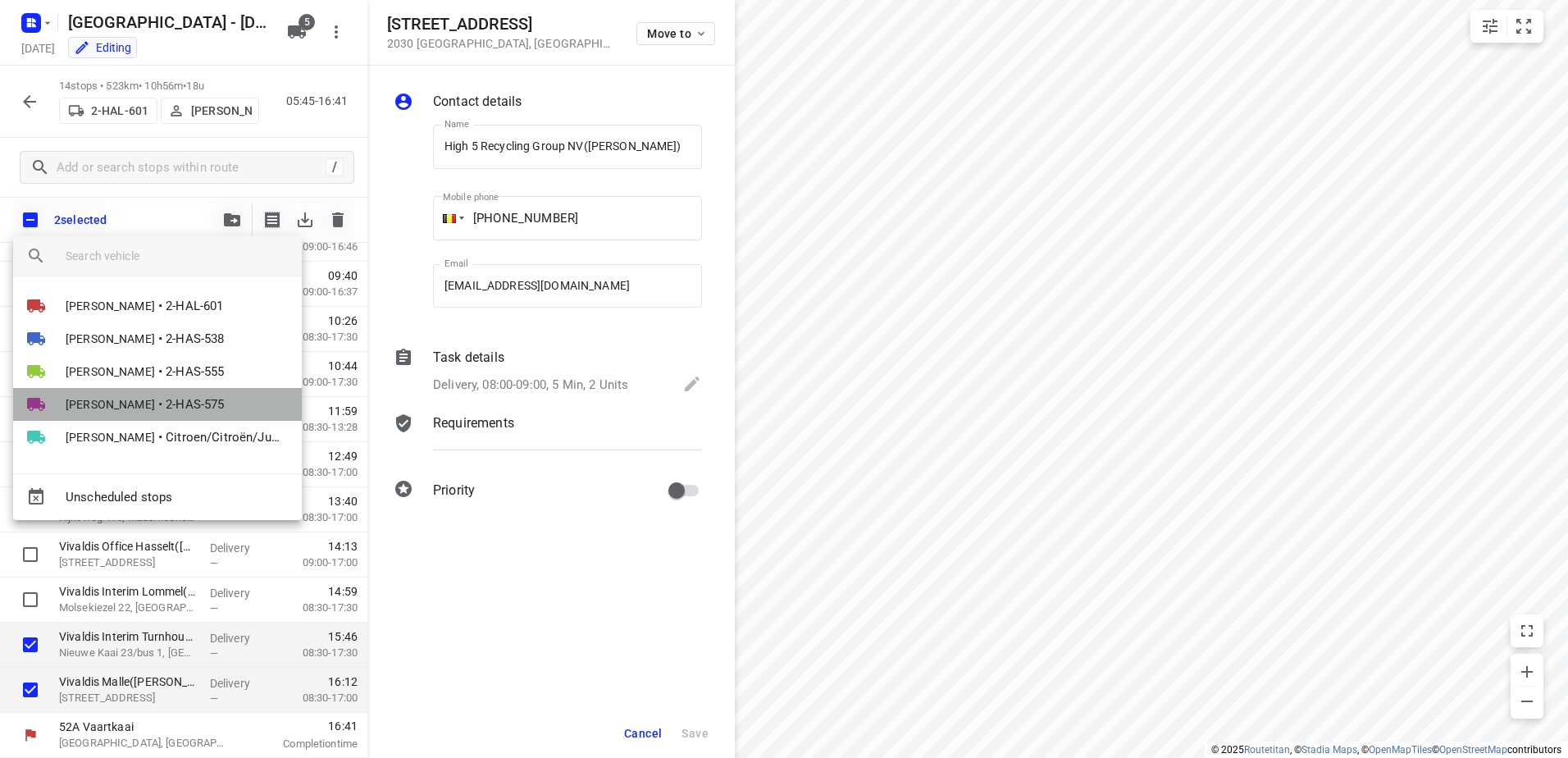
click at [141, 407] on li "[PERSON_NAME] • 2-HAS-575" at bounding box center [157, 404] width 289 height 33
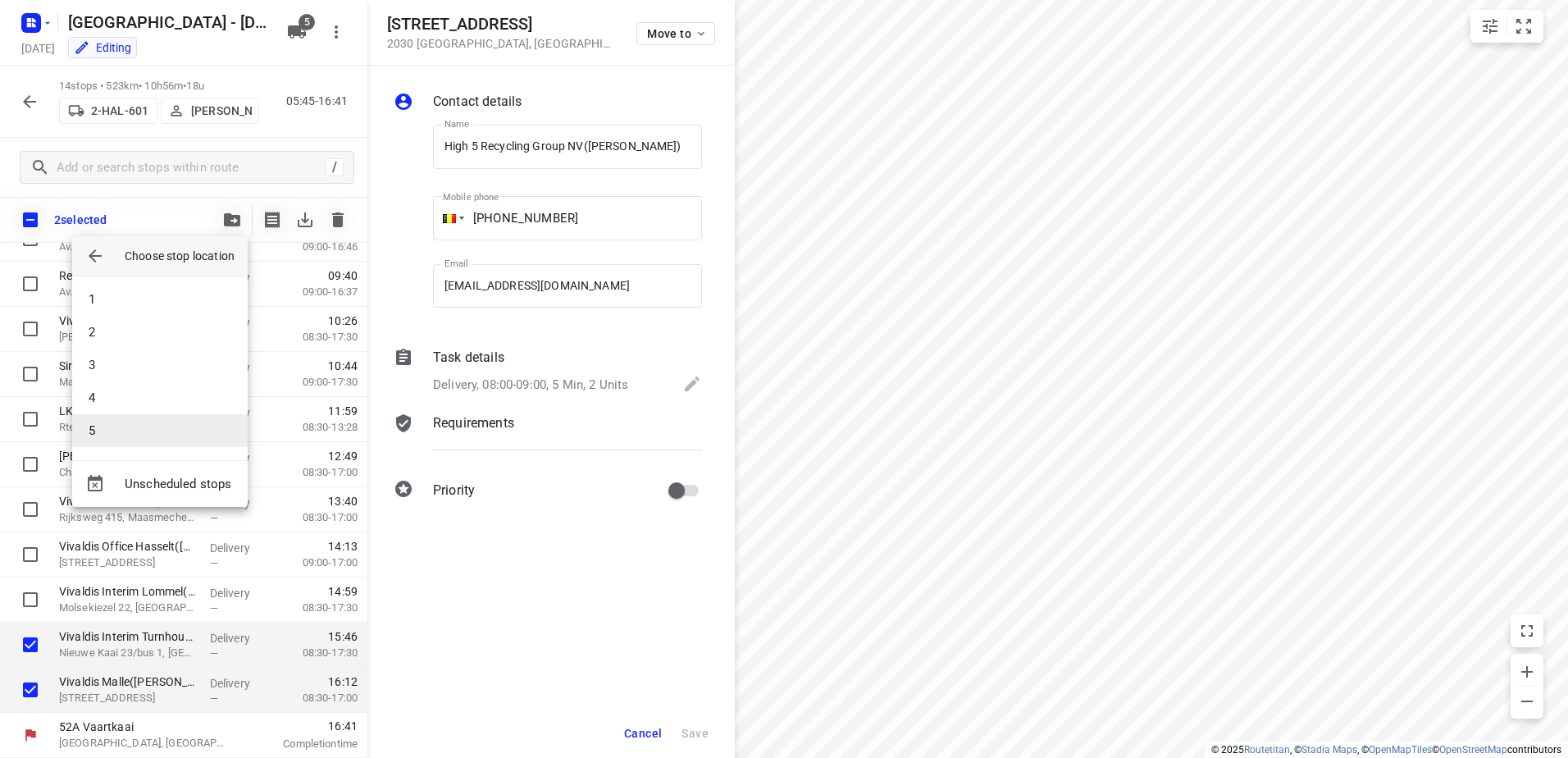
click at [126, 432] on li "5" at bounding box center [160, 430] width 176 height 33
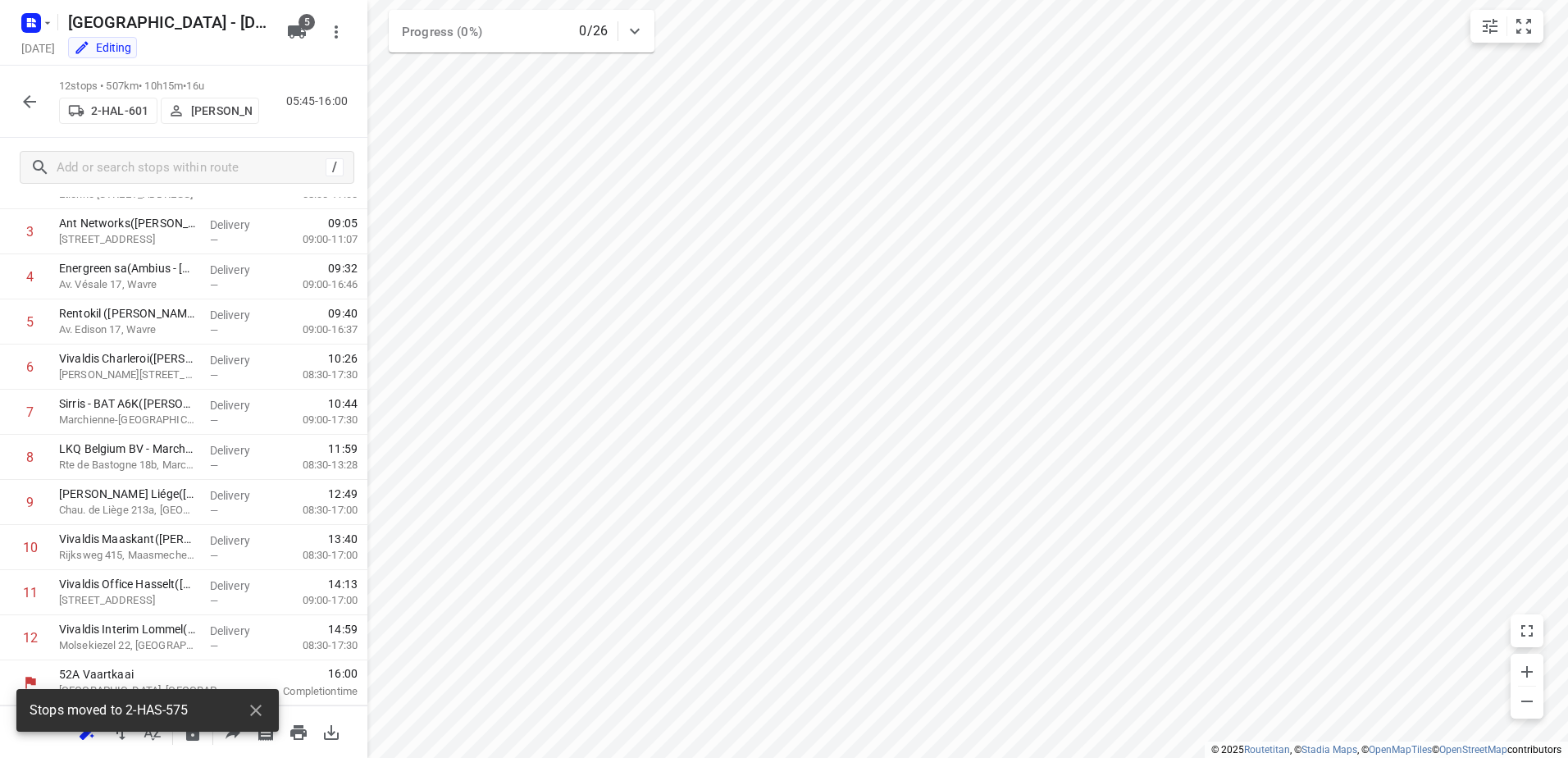
scroll to position [160, 0]
click at [34, 106] on icon "button" at bounding box center [29, 102] width 20 height 20
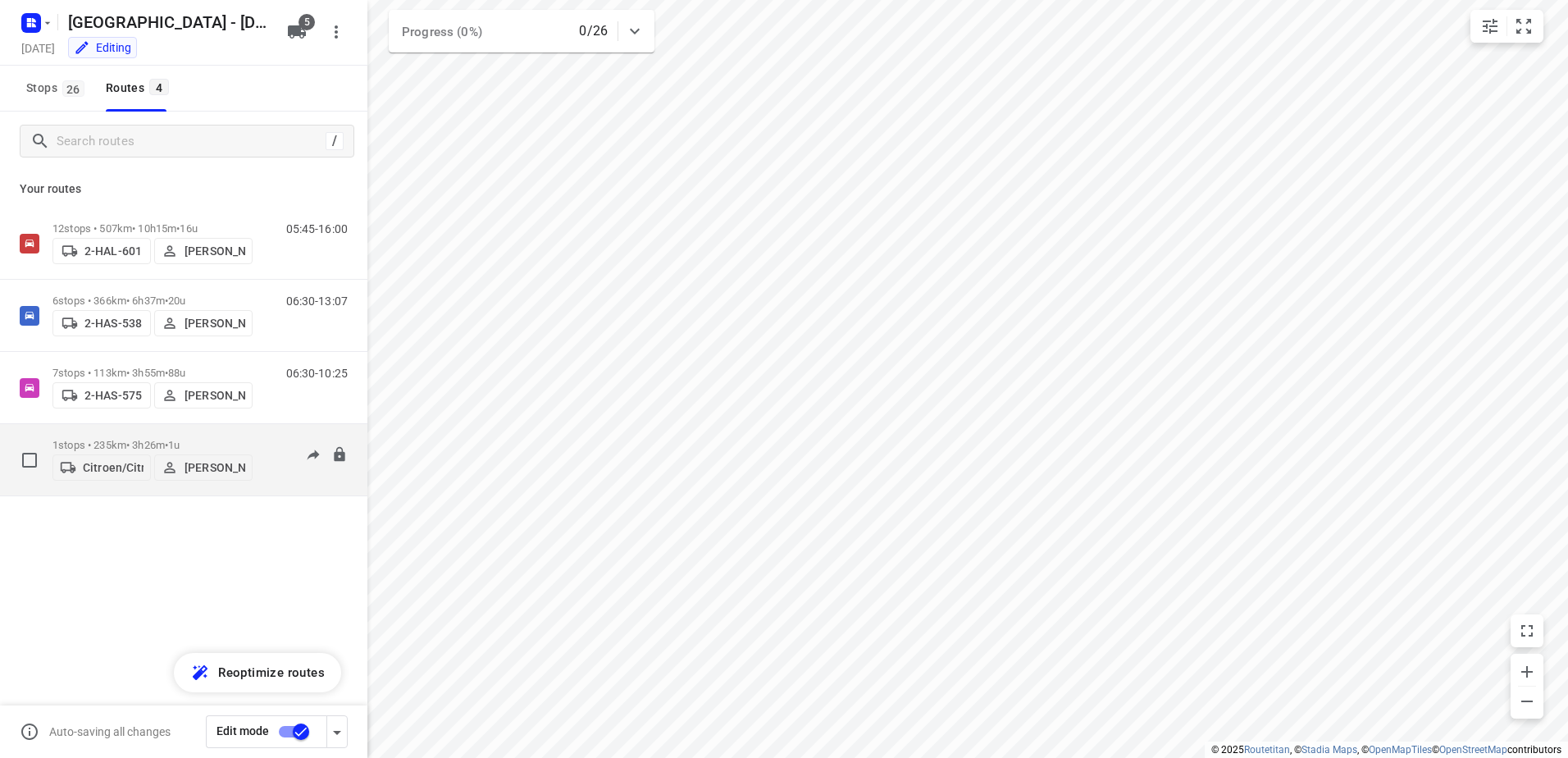
click at [154, 452] on div "Citroen/Citroën/Jumper/[PERSON_NAME] [PERSON_NAME]" at bounding box center [152, 467] width 200 height 30
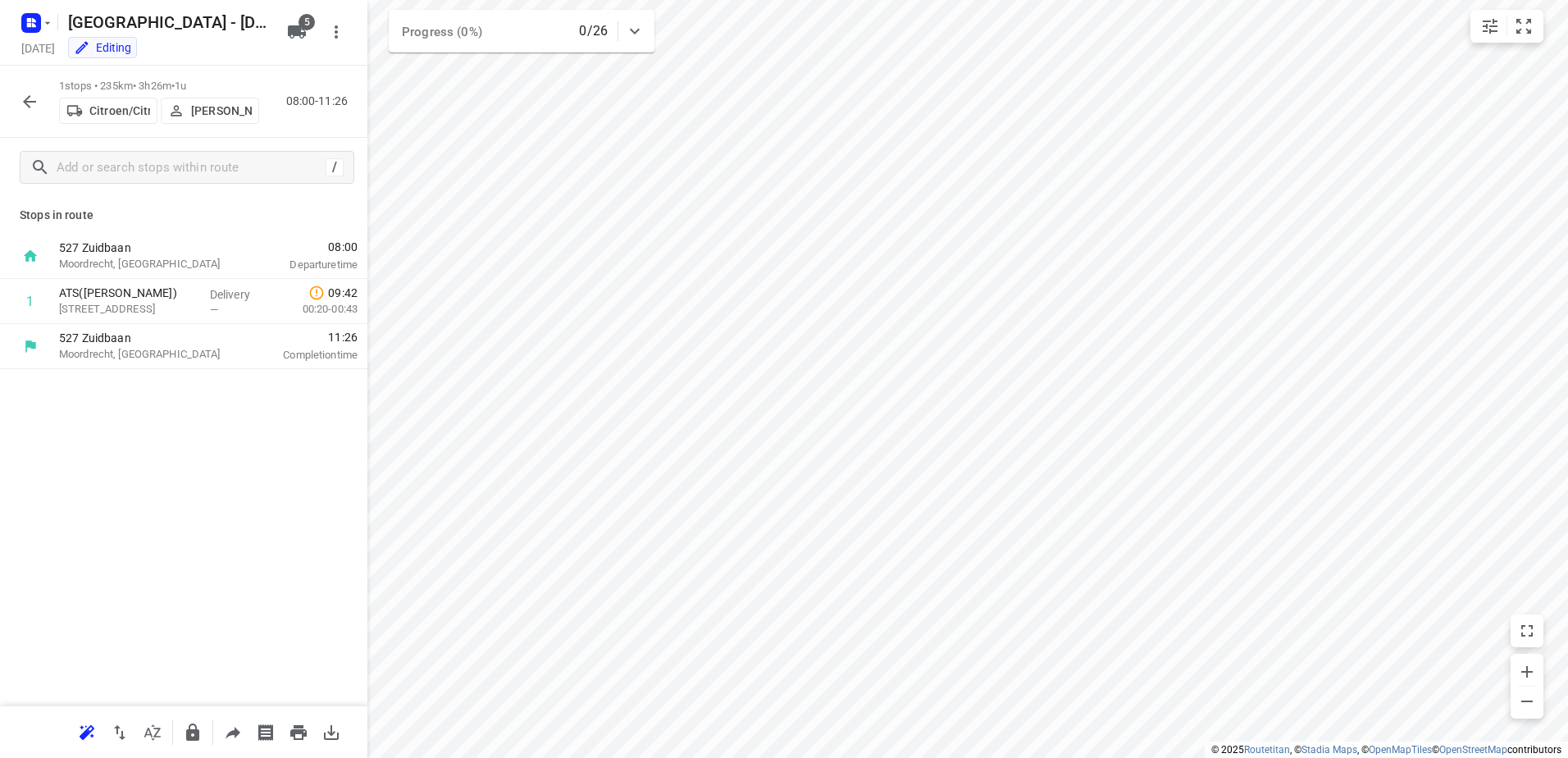
click at [33, 93] on icon "button" at bounding box center [29, 102] width 20 height 20
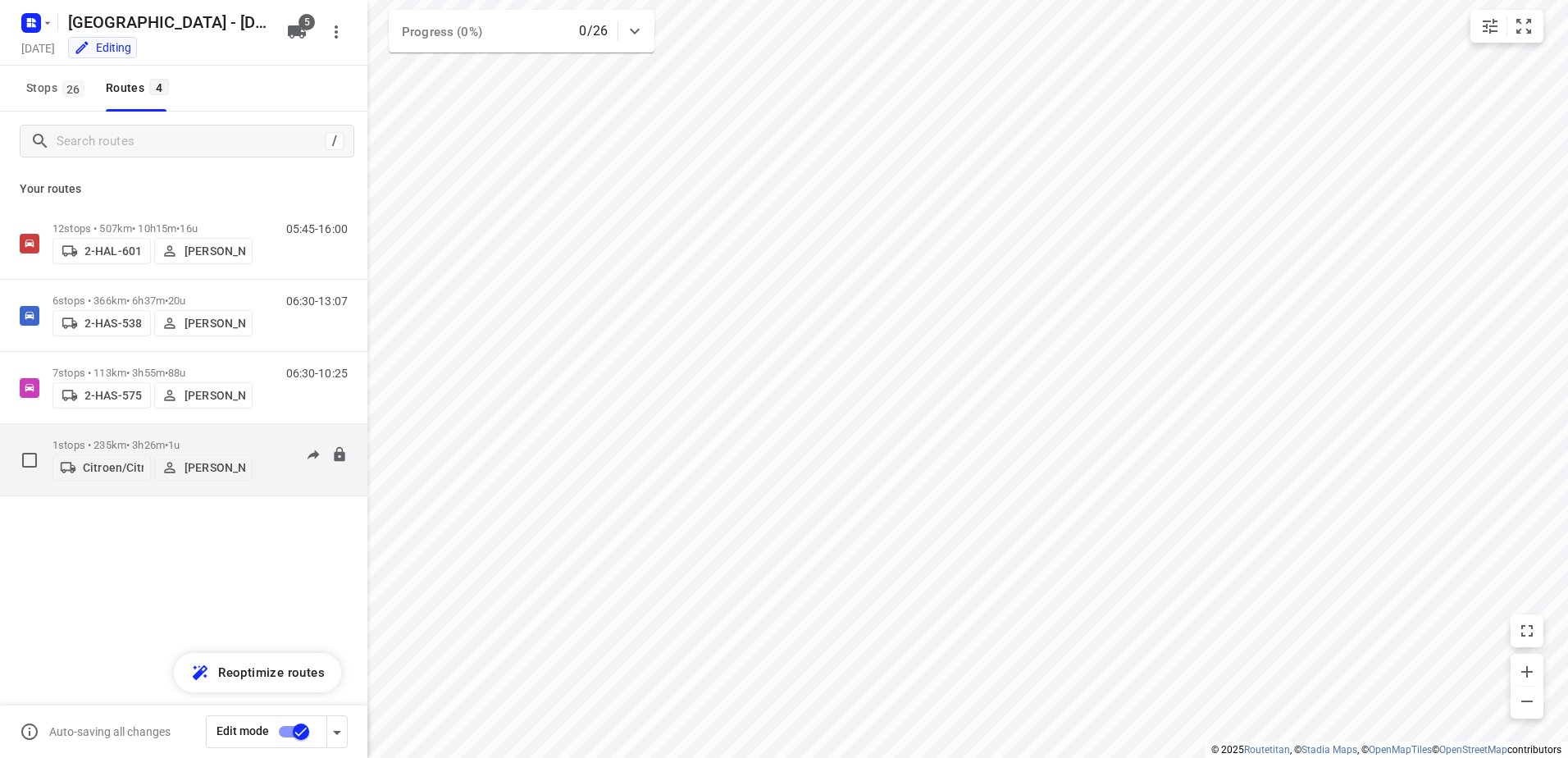
click at [94, 440] on p "1 stops • 235km • 3h26m • 1u" at bounding box center [152, 444] width 200 height 12
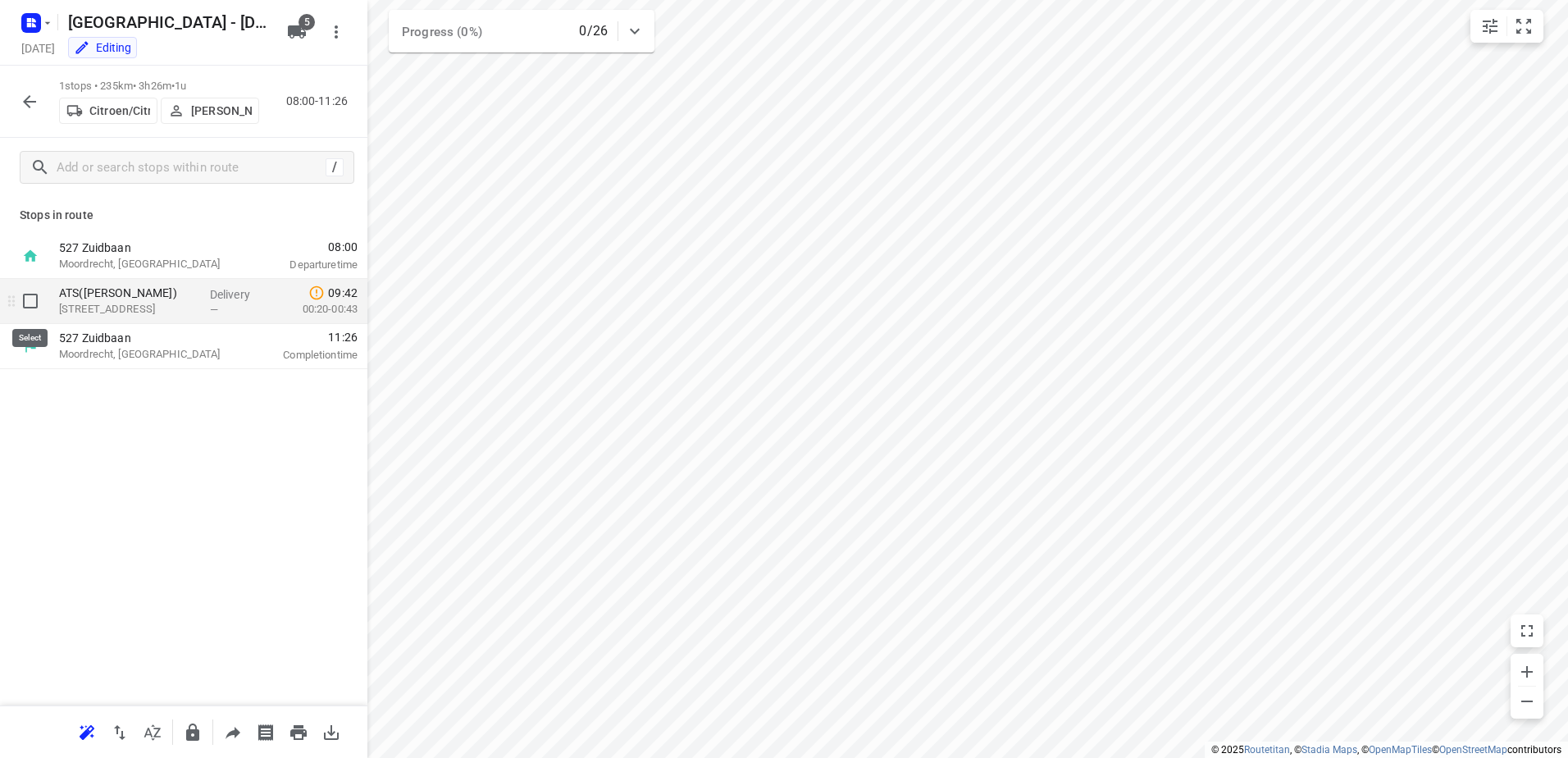
click at [34, 297] on input "checkbox" at bounding box center [30, 301] width 33 height 33
checkbox input "true"
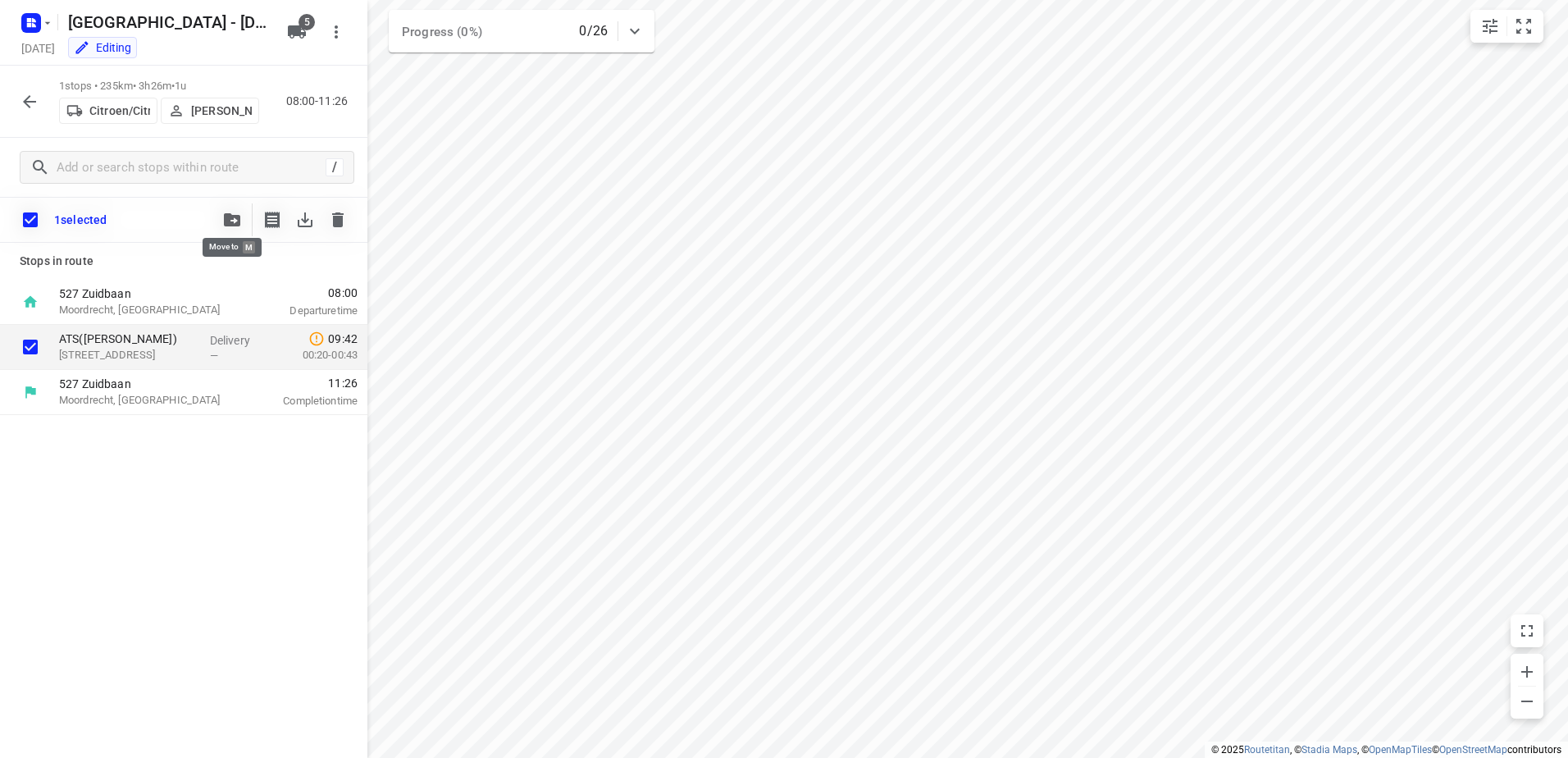
click at [233, 217] on icon "button" at bounding box center [232, 220] width 17 height 13
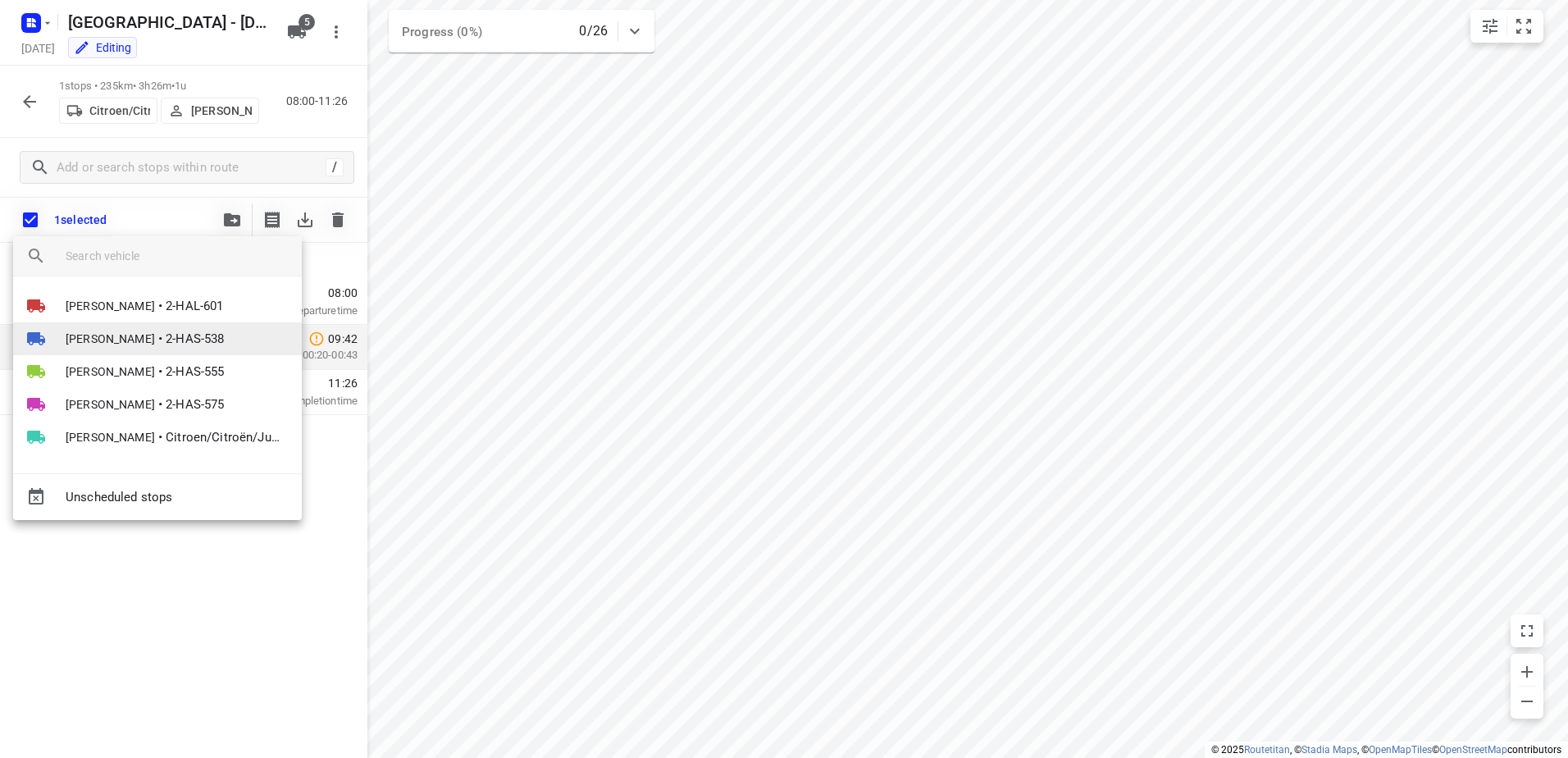
click at [166, 344] on span "2-HAS-538" at bounding box center [195, 339] width 59 height 19
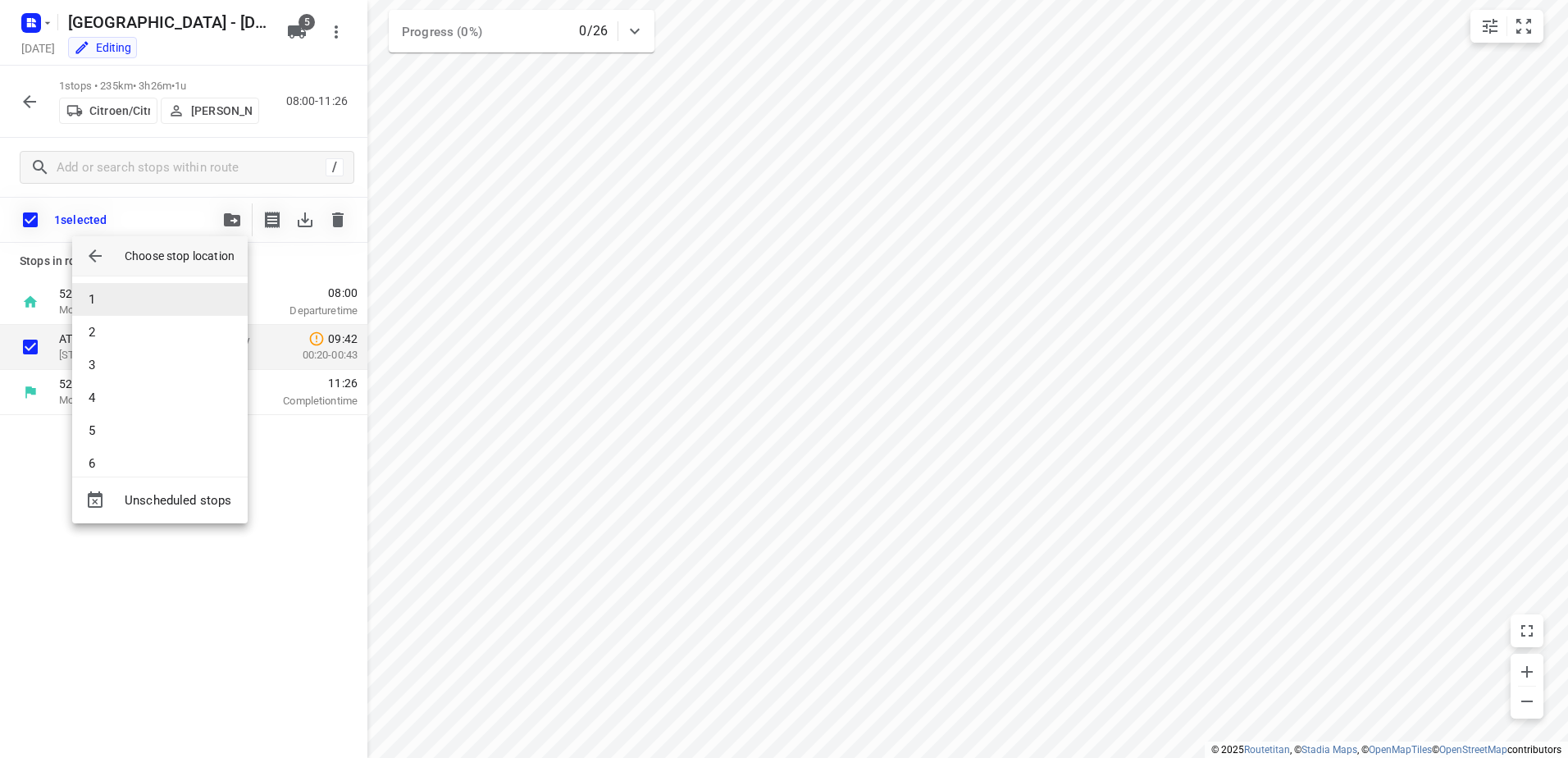
click at [112, 299] on li "1" at bounding box center [160, 299] width 176 height 33
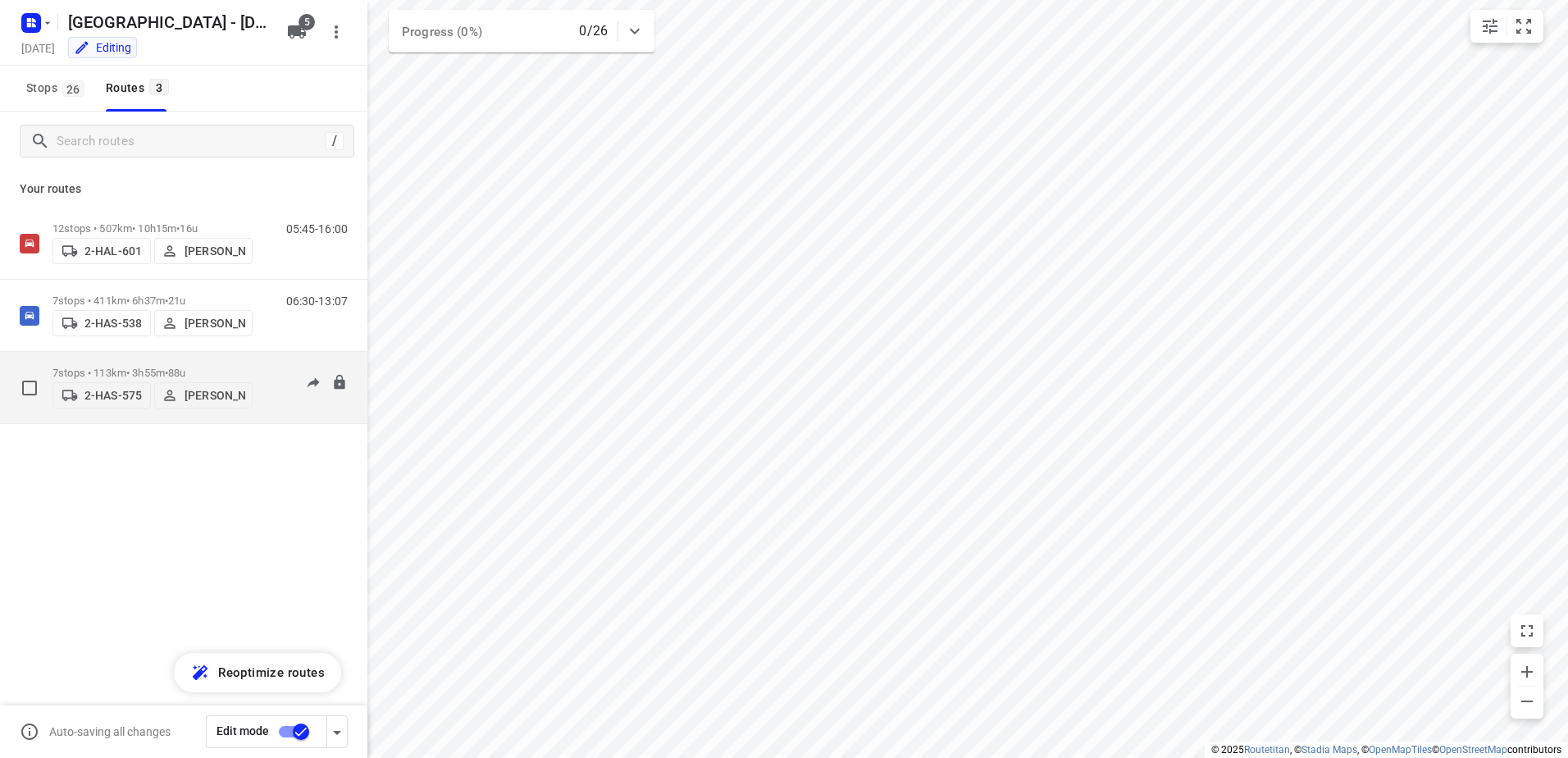
click at [93, 359] on div "7 stops • 113km • 3h55m • 88u 2-HAS-575 [PERSON_NAME]" at bounding box center [152, 387] width 200 height 59
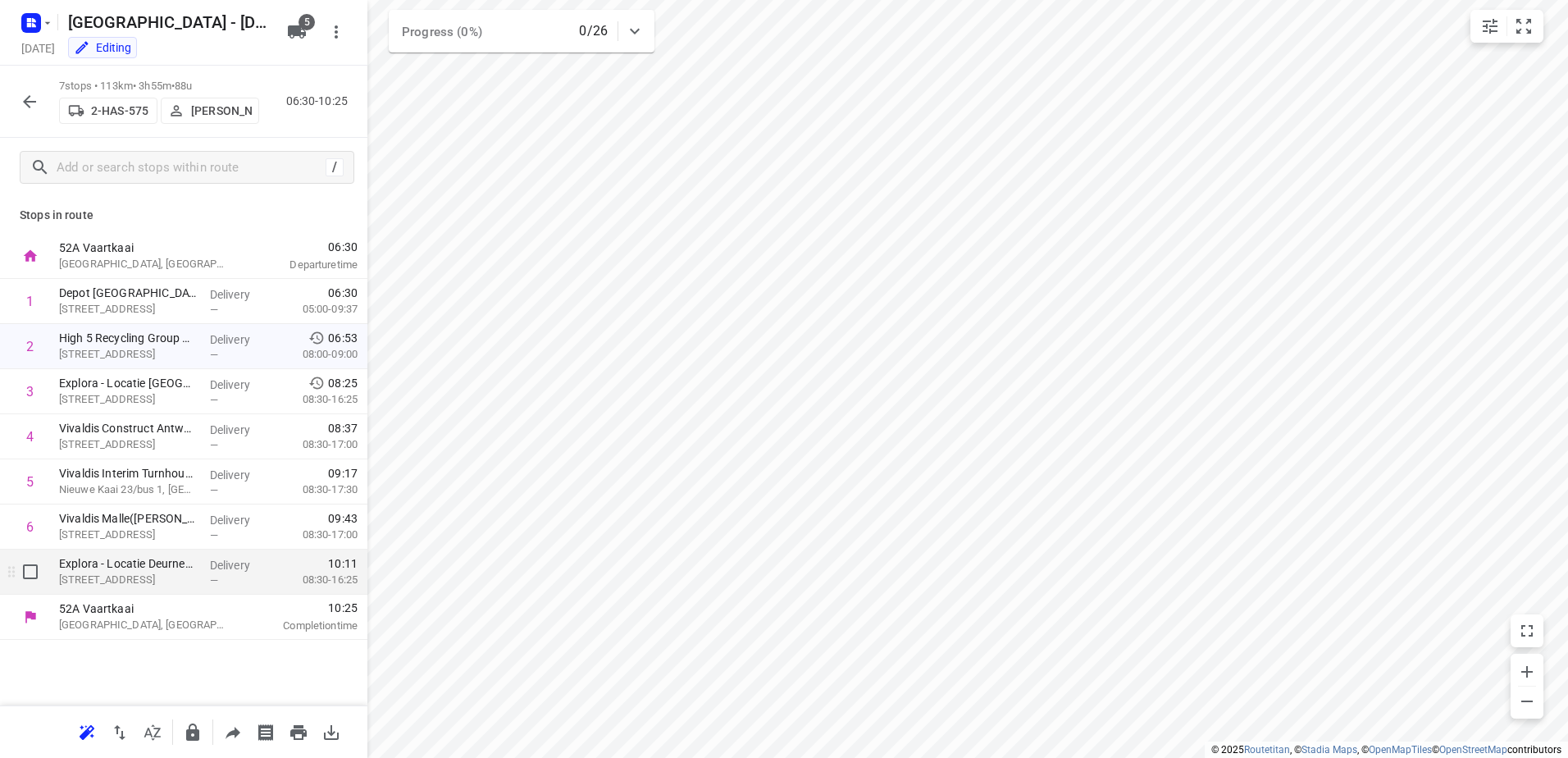
click at [135, 575] on p "[STREET_ADDRESS]" at bounding box center [128, 580] width 138 height 17
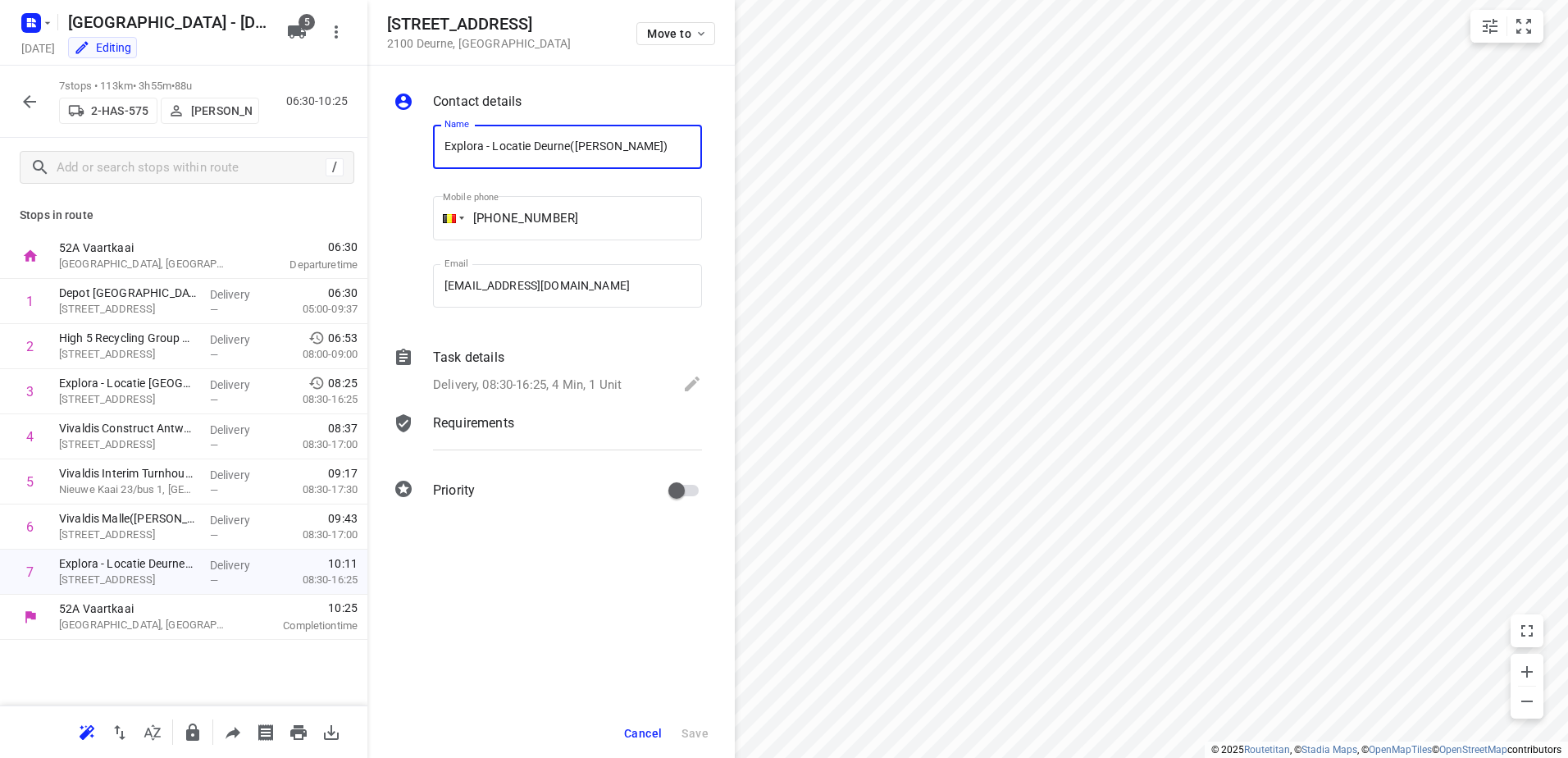
click at [27, 106] on icon "button" at bounding box center [29, 102] width 20 height 20
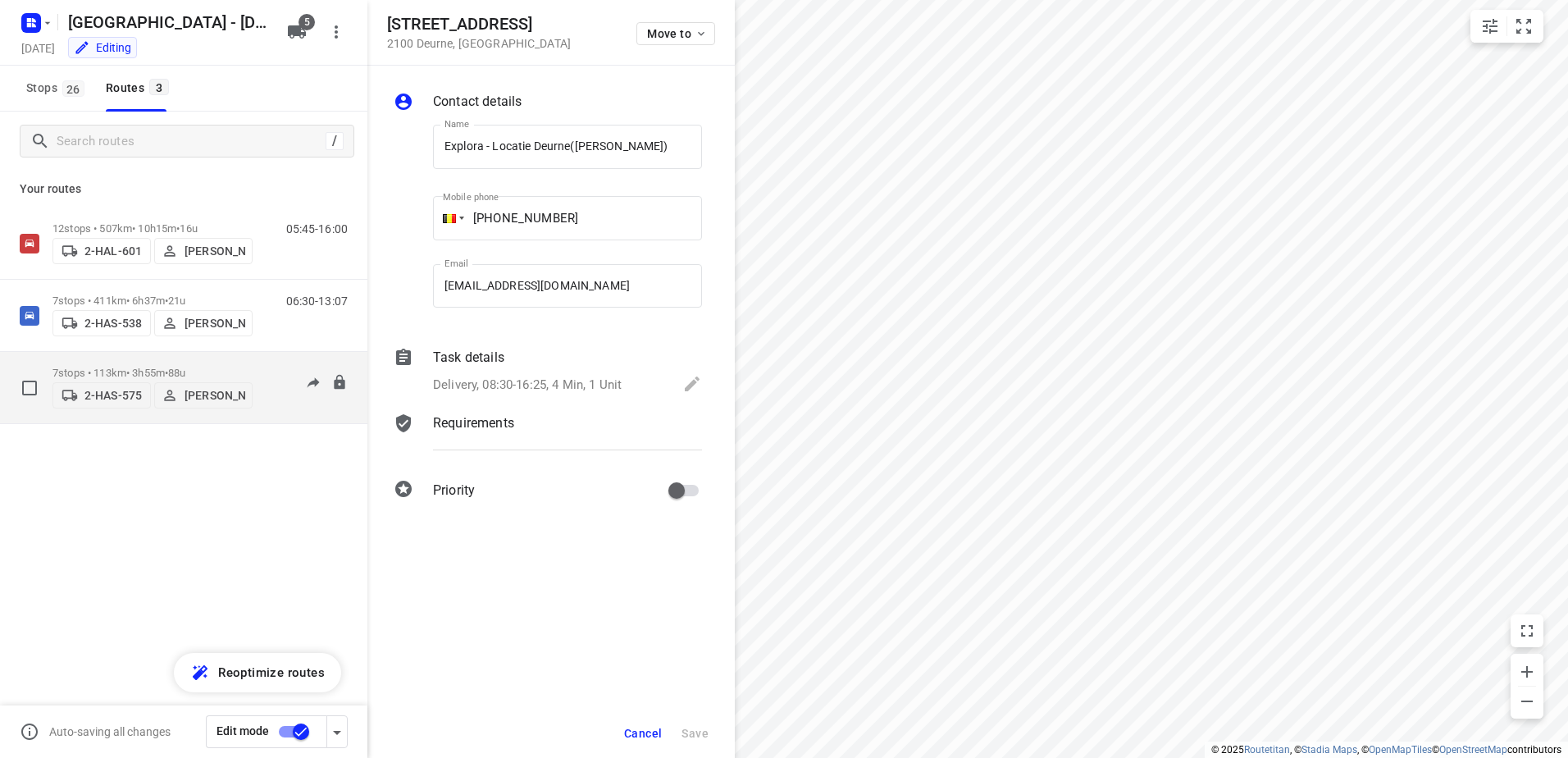
click at [114, 367] on p "7 stops • 113km • 3h55m • 88u" at bounding box center [152, 372] width 200 height 12
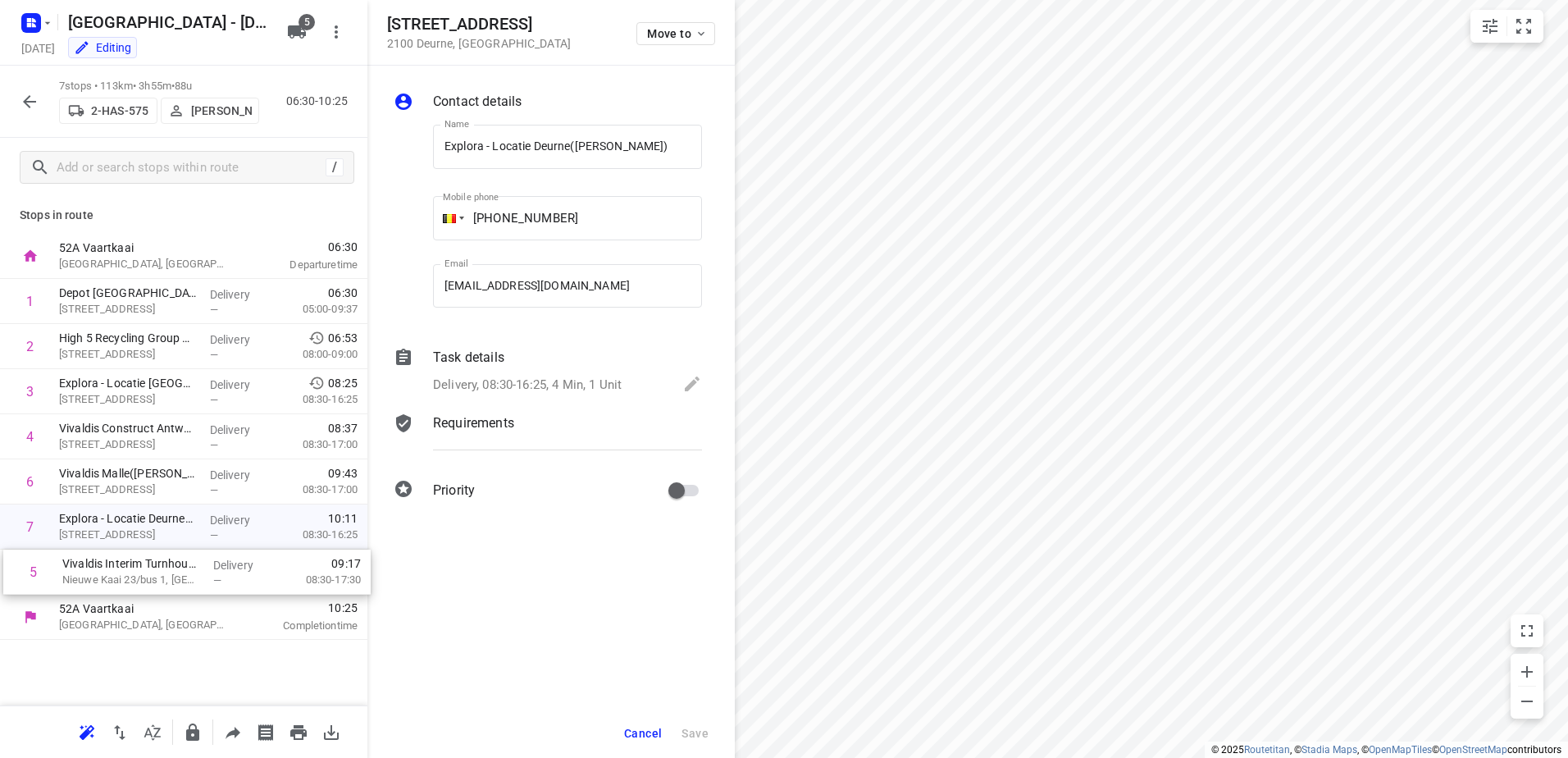
drag, startPoint x: 110, startPoint y: 485, endPoint x: 114, endPoint y: 580, distance: 95.1
click at [114, 580] on div "1 Depot [GEOGRAPHIC_DATA](Depot [GEOGRAPHIC_DATA]) [STREET_ADDRESS] Delivery — …" at bounding box center [183, 437] width 368 height 316
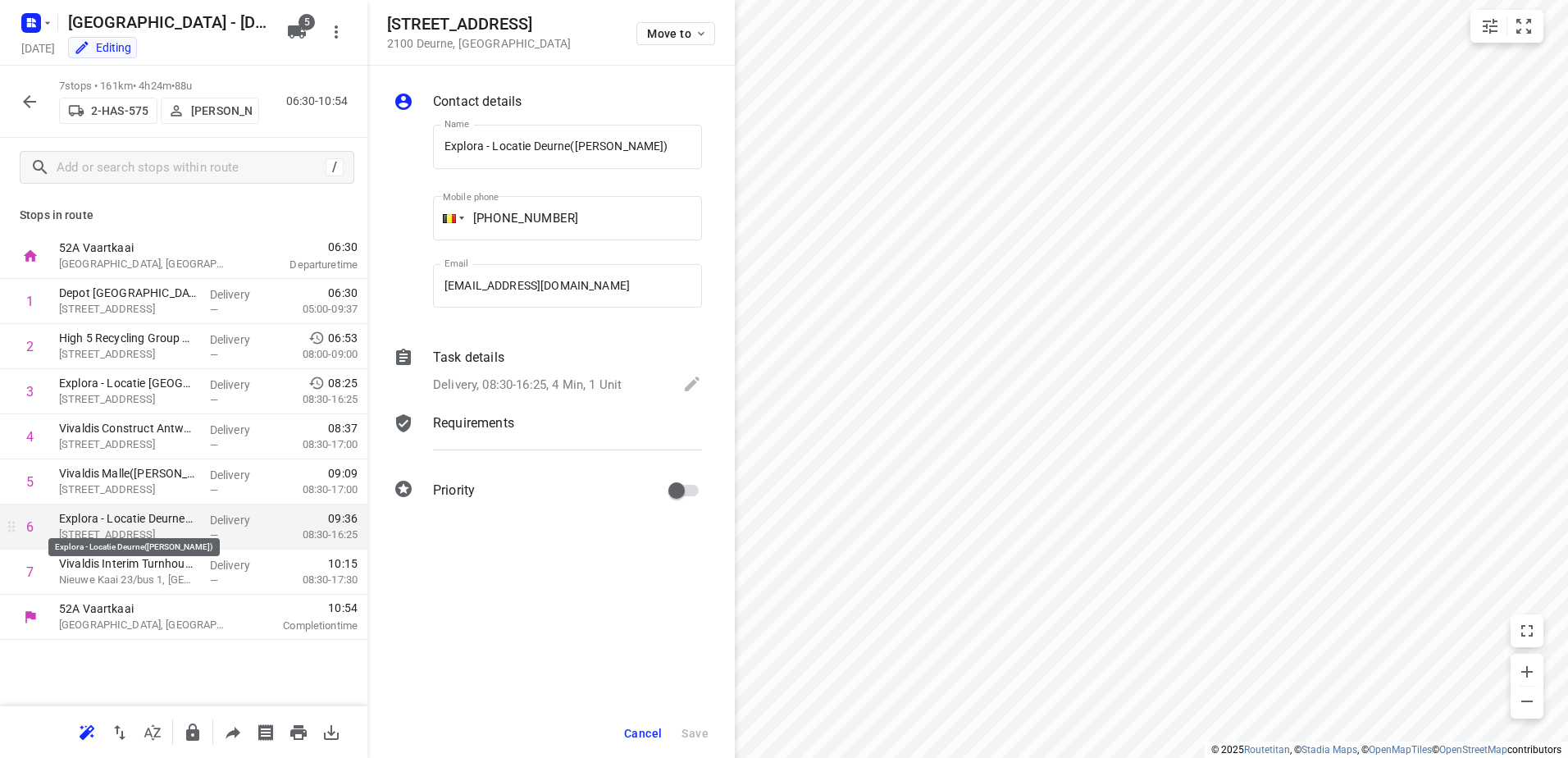
click at [109, 525] on p "Explora - Locatie Deurne([PERSON_NAME])" at bounding box center [128, 519] width 138 height 17
drag, startPoint x: 157, startPoint y: 523, endPoint x: 157, endPoint y: 487, distance: 36.0
click at [157, 487] on div "1 Depot [GEOGRAPHIC_DATA](Depot [GEOGRAPHIC_DATA]) [STREET_ADDRESS] Delivery — …" at bounding box center [183, 437] width 368 height 316
click at [28, 106] on icon "button" at bounding box center [30, 102] width 13 height 13
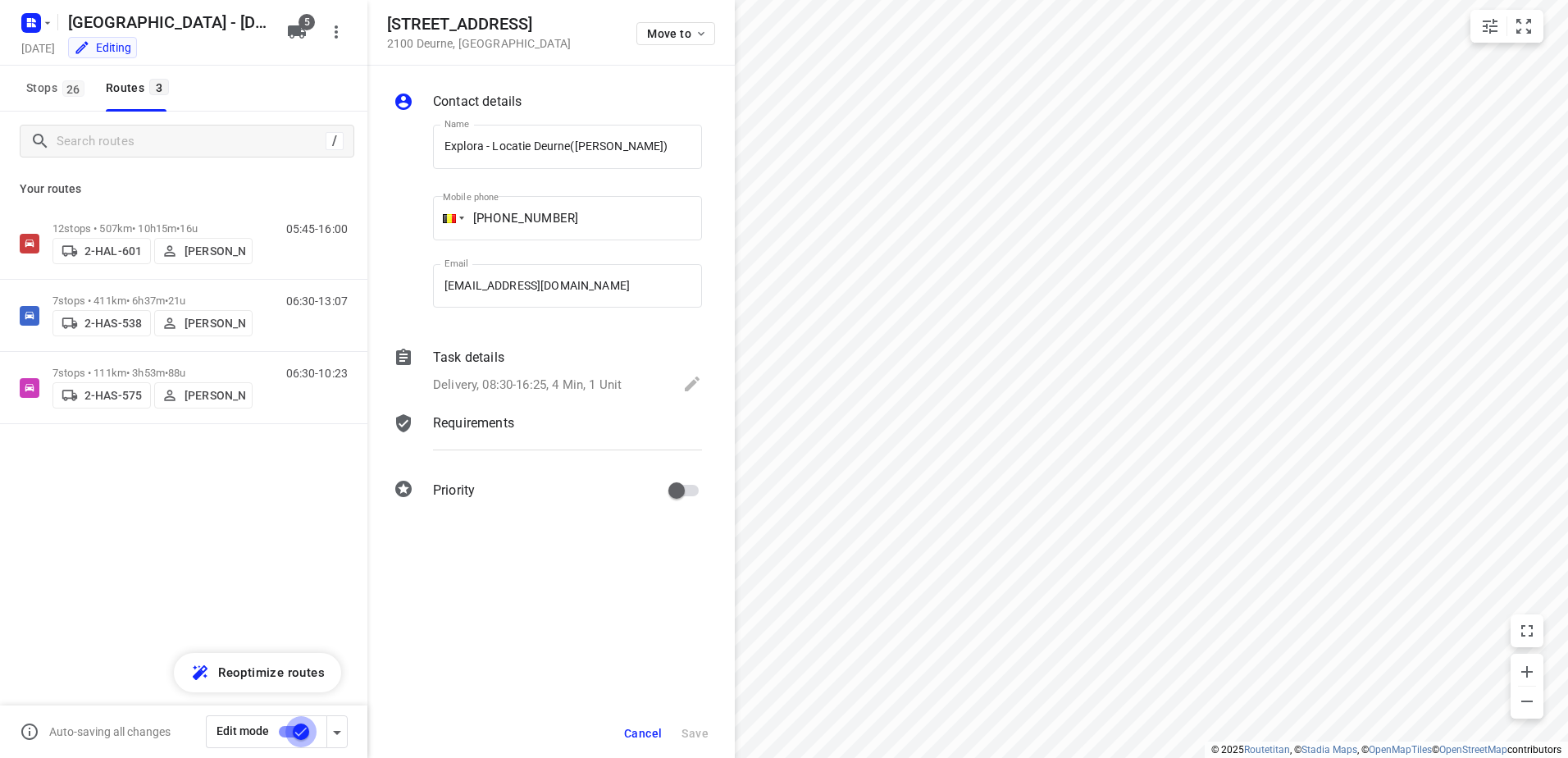
click at [295, 734] on input "checkbox" at bounding box center [301, 731] width 93 height 31
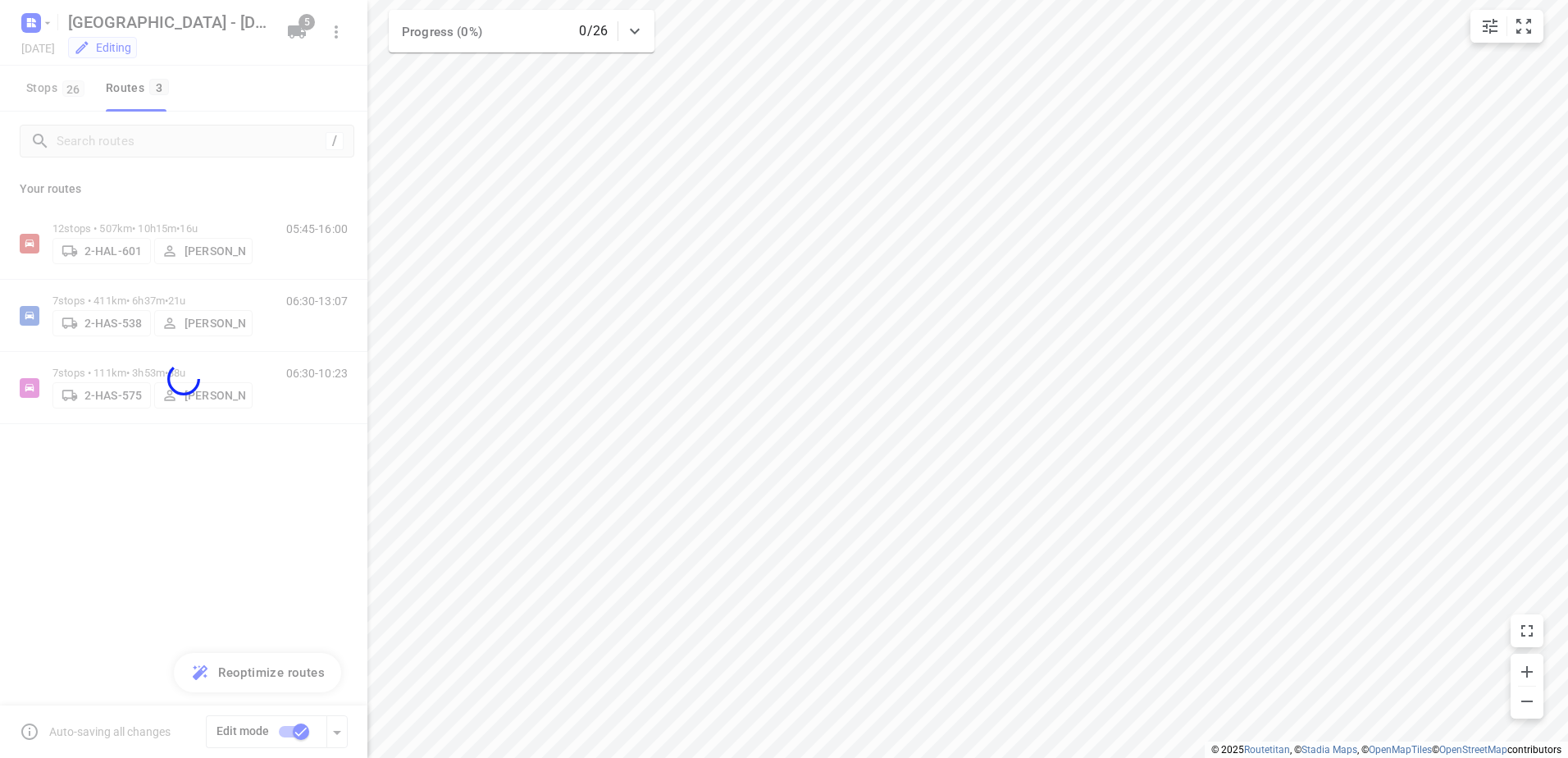
checkbox input "false"
